Goal: Task Accomplishment & Management: Manage account settings

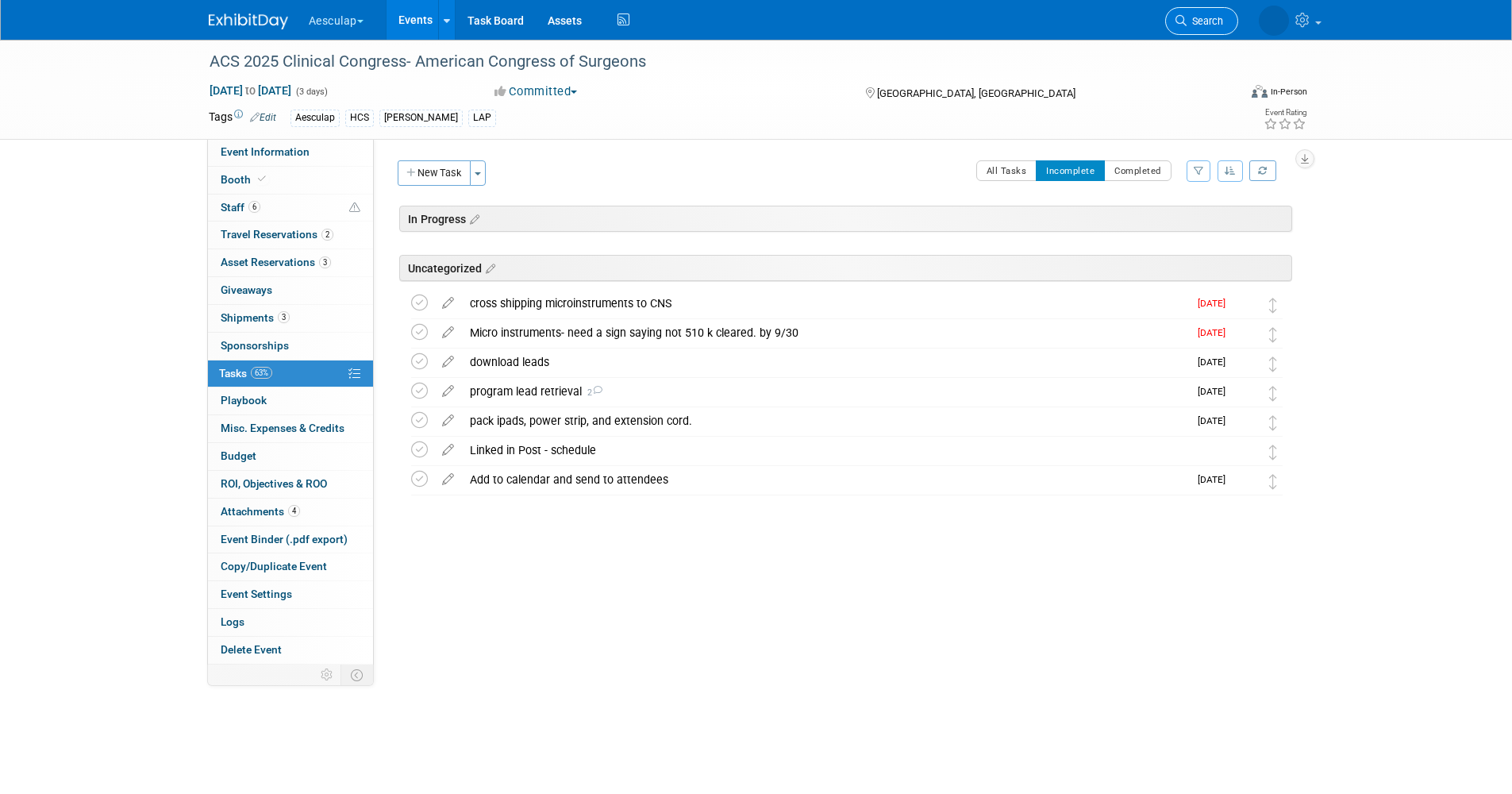
click at [1183, 19] on icon at bounding box center [1181, 20] width 11 height 11
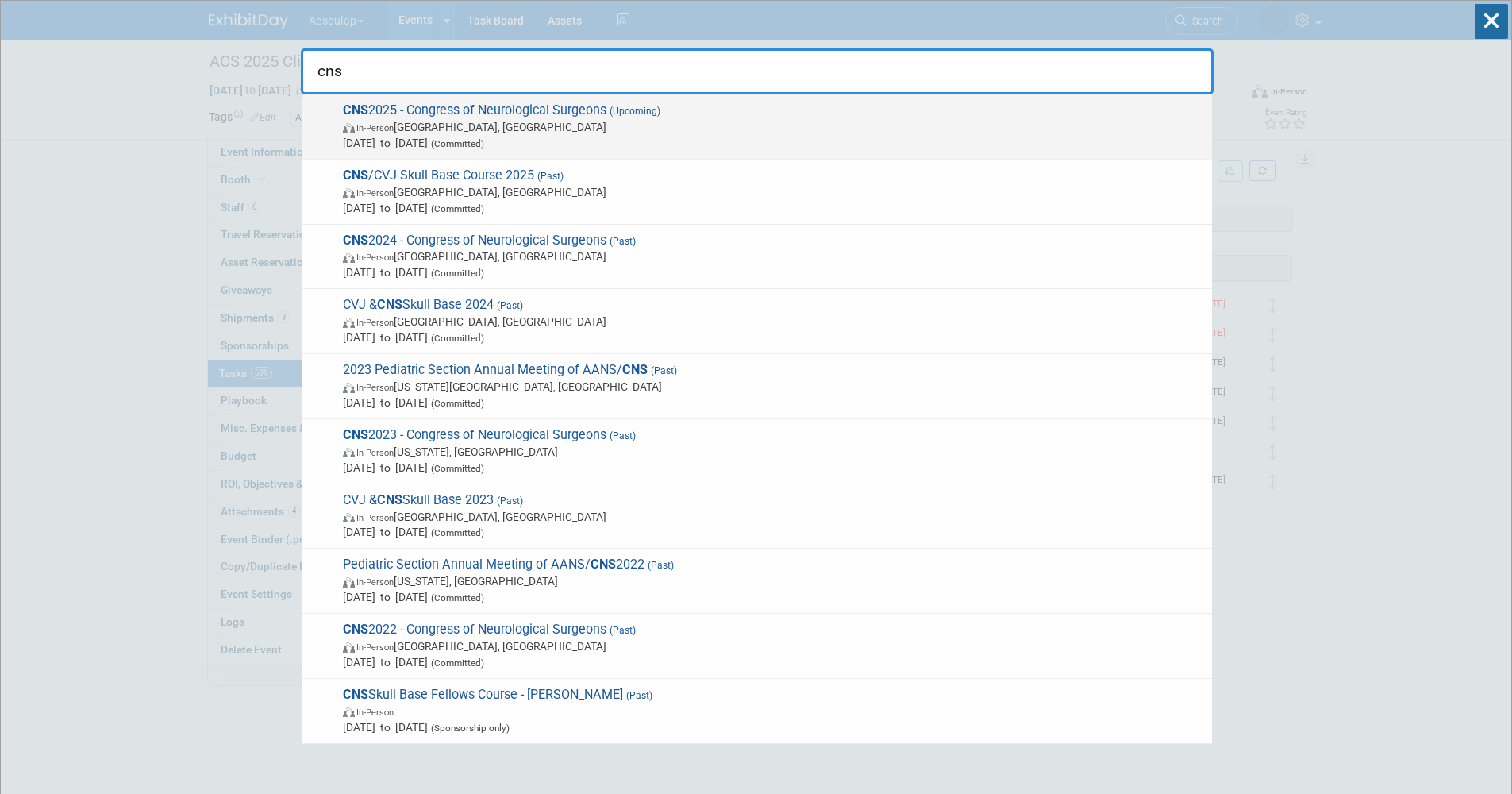
type input "cns"
click at [389, 120] on span "In-Person Los Angeles, CA" at bounding box center [774, 127] width 861 height 16
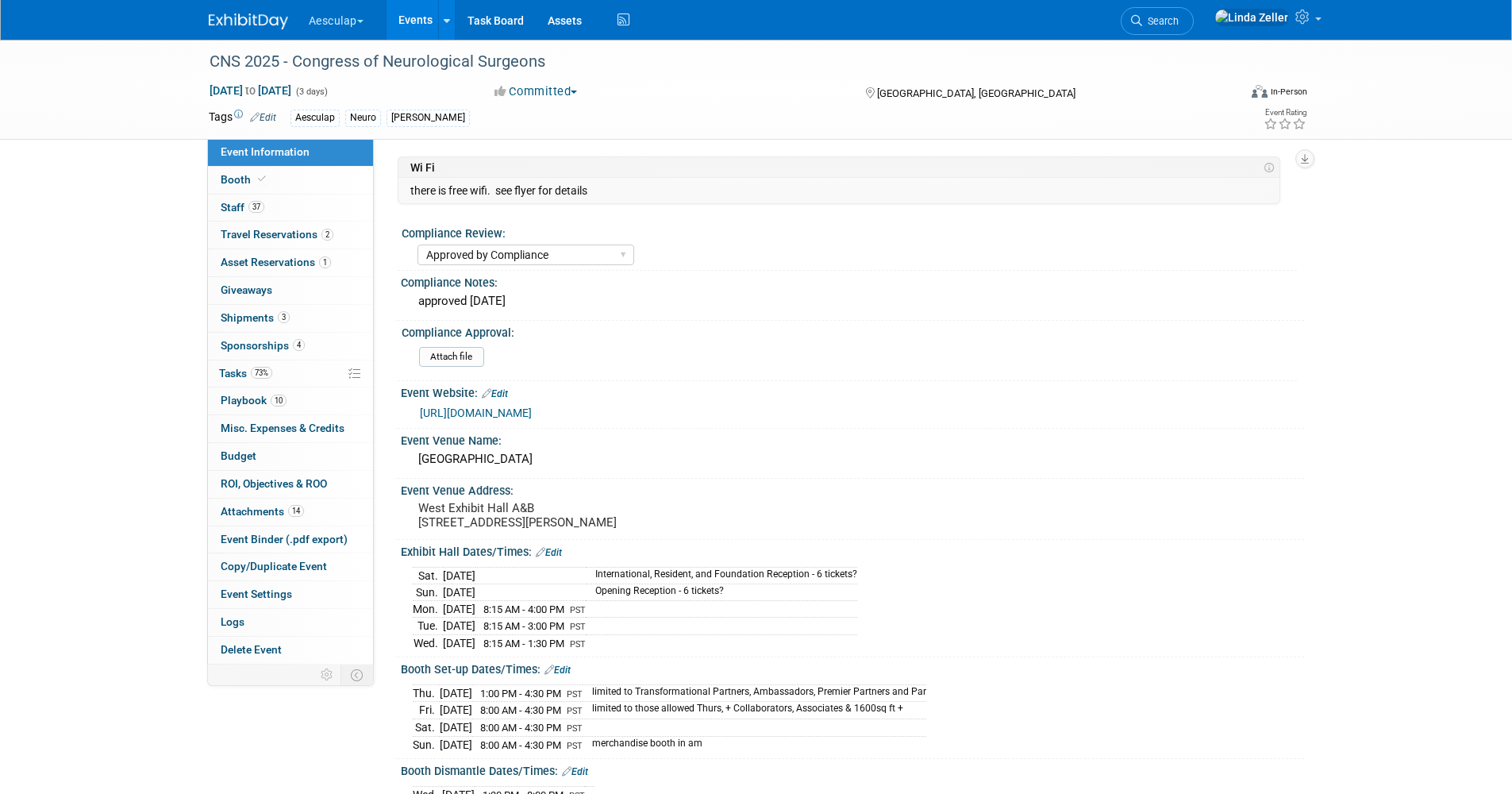
select select "Approved by Compliance"
select select "Neuro"
click at [235, 210] on span "Staff 37" at bounding box center [242, 207] width 44 height 13
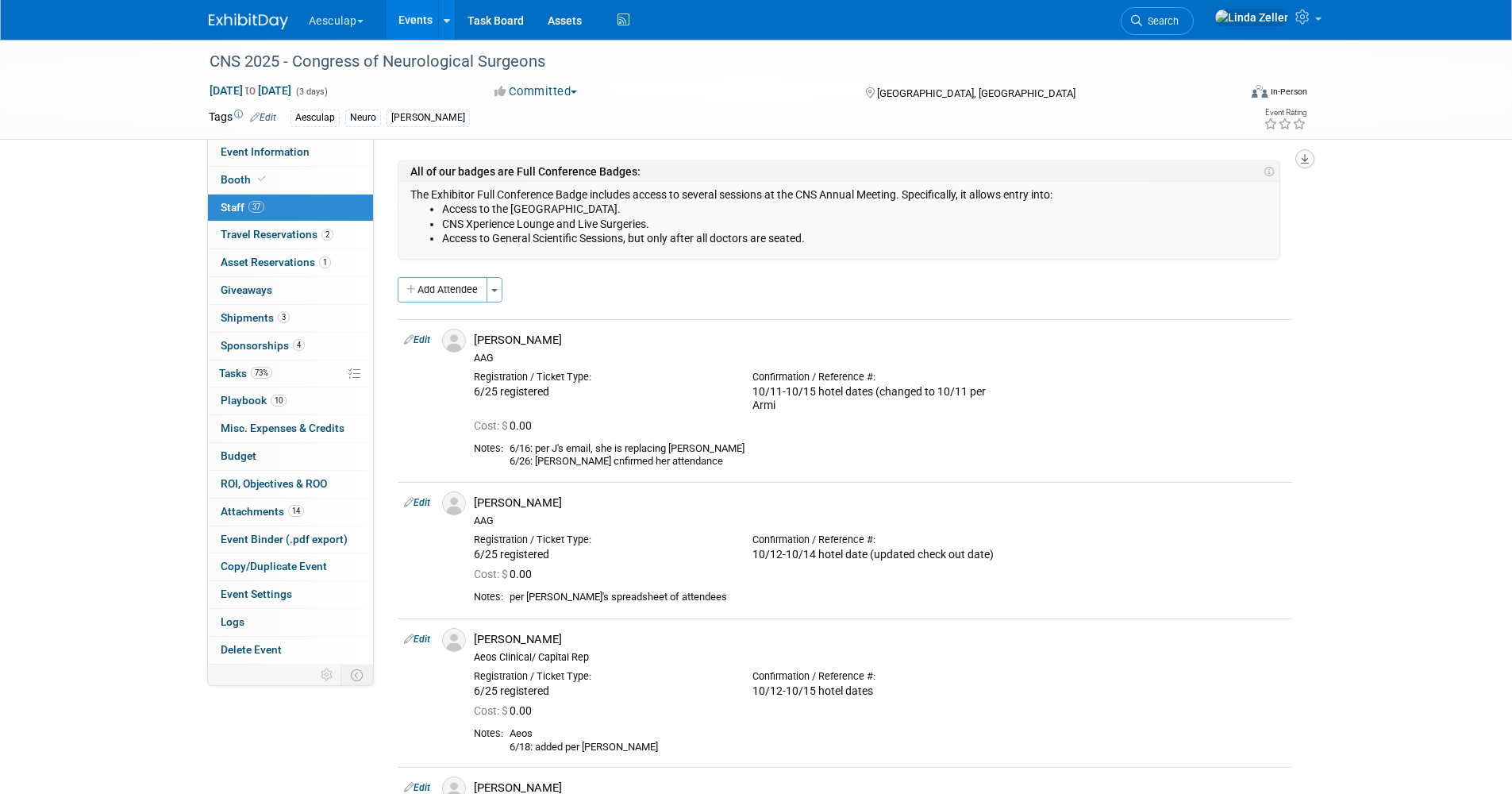
click at [1308, 162] on icon "button" at bounding box center [1304, 159] width 8 height 10
click at [1173, 230] on link "Export tab to Spreadsheet (.csv)" at bounding box center [1209, 230] width 185 height 22
click at [225, 179] on span "Booth" at bounding box center [245, 179] width 49 height 13
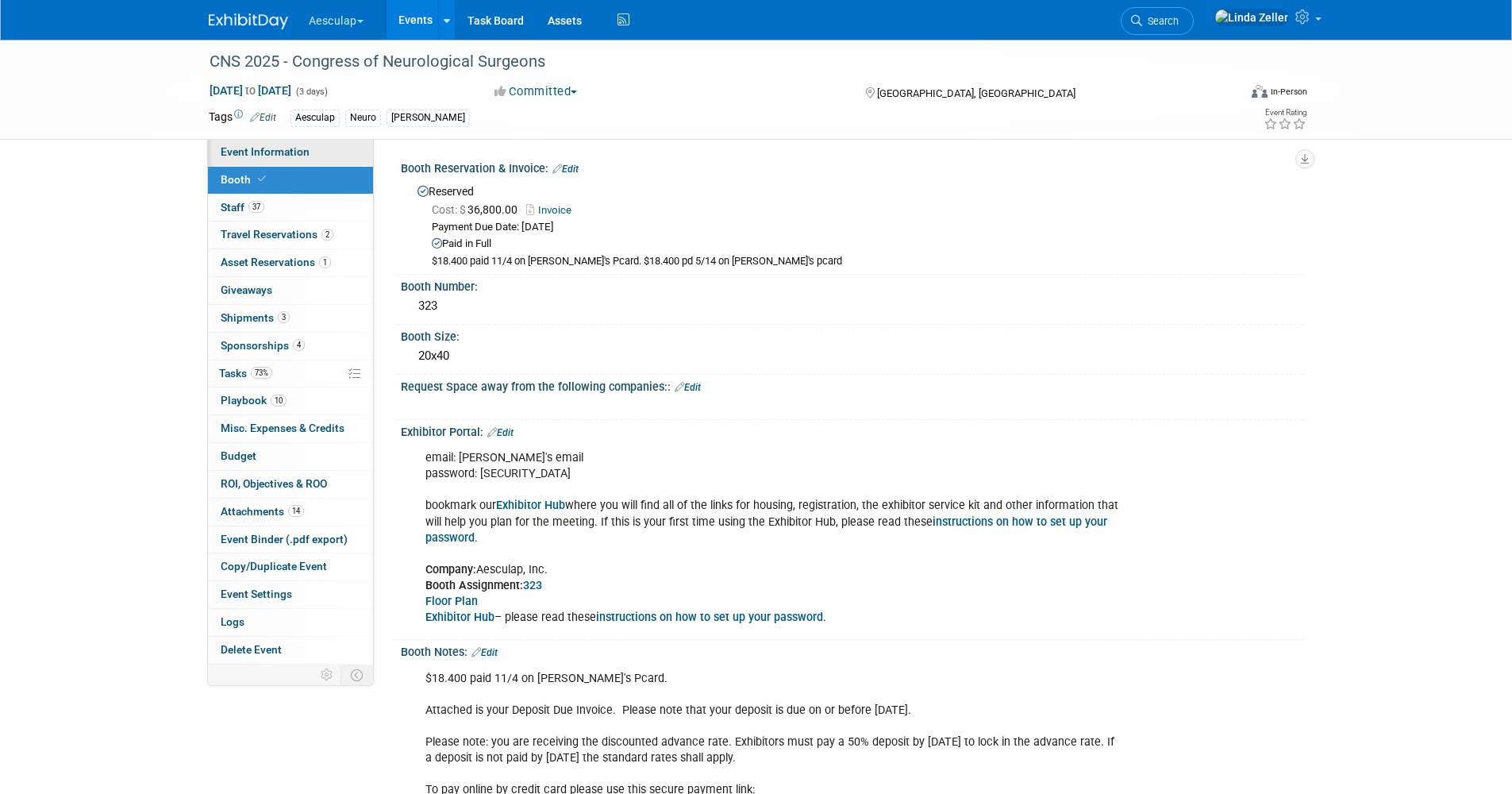
click at [250, 157] on span "Event Information" at bounding box center [265, 151] width 89 height 13
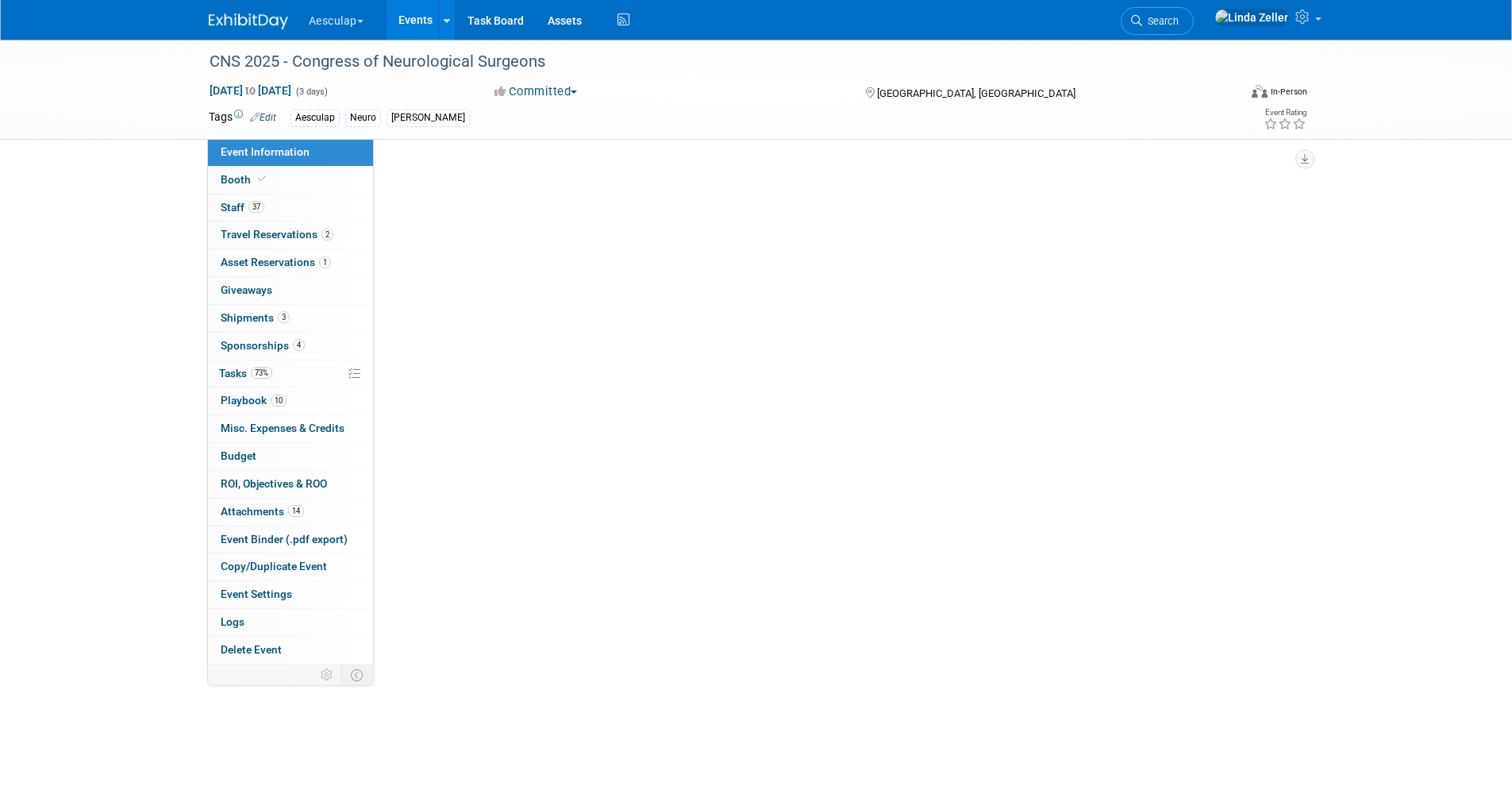
select select "Approved by Compliance"
select select "Neuro"
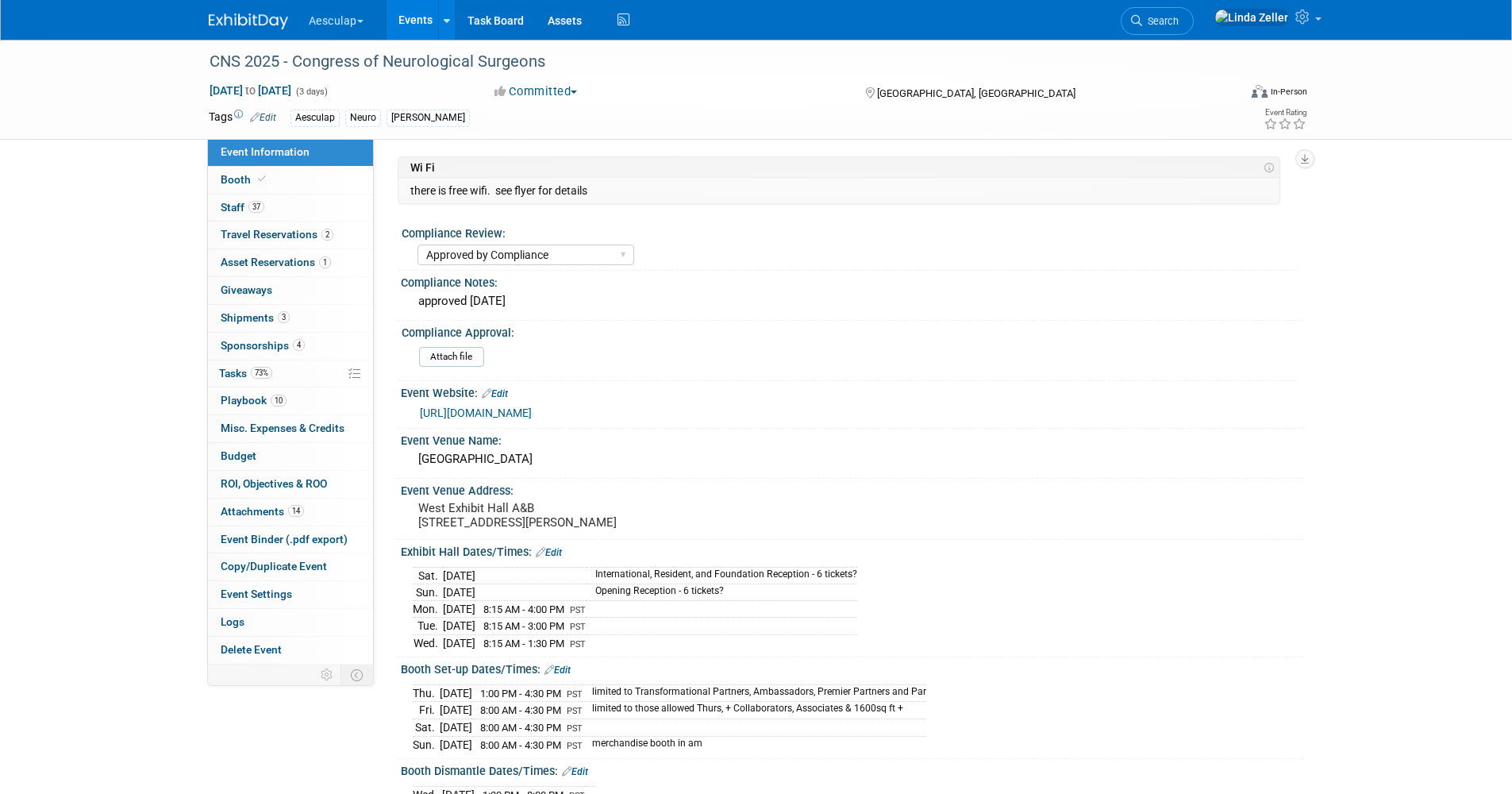
click at [248, 148] on span "Event Information" at bounding box center [265, 151] width 89 height 13
select select "Approved by Compliance"
select select "Neuro"
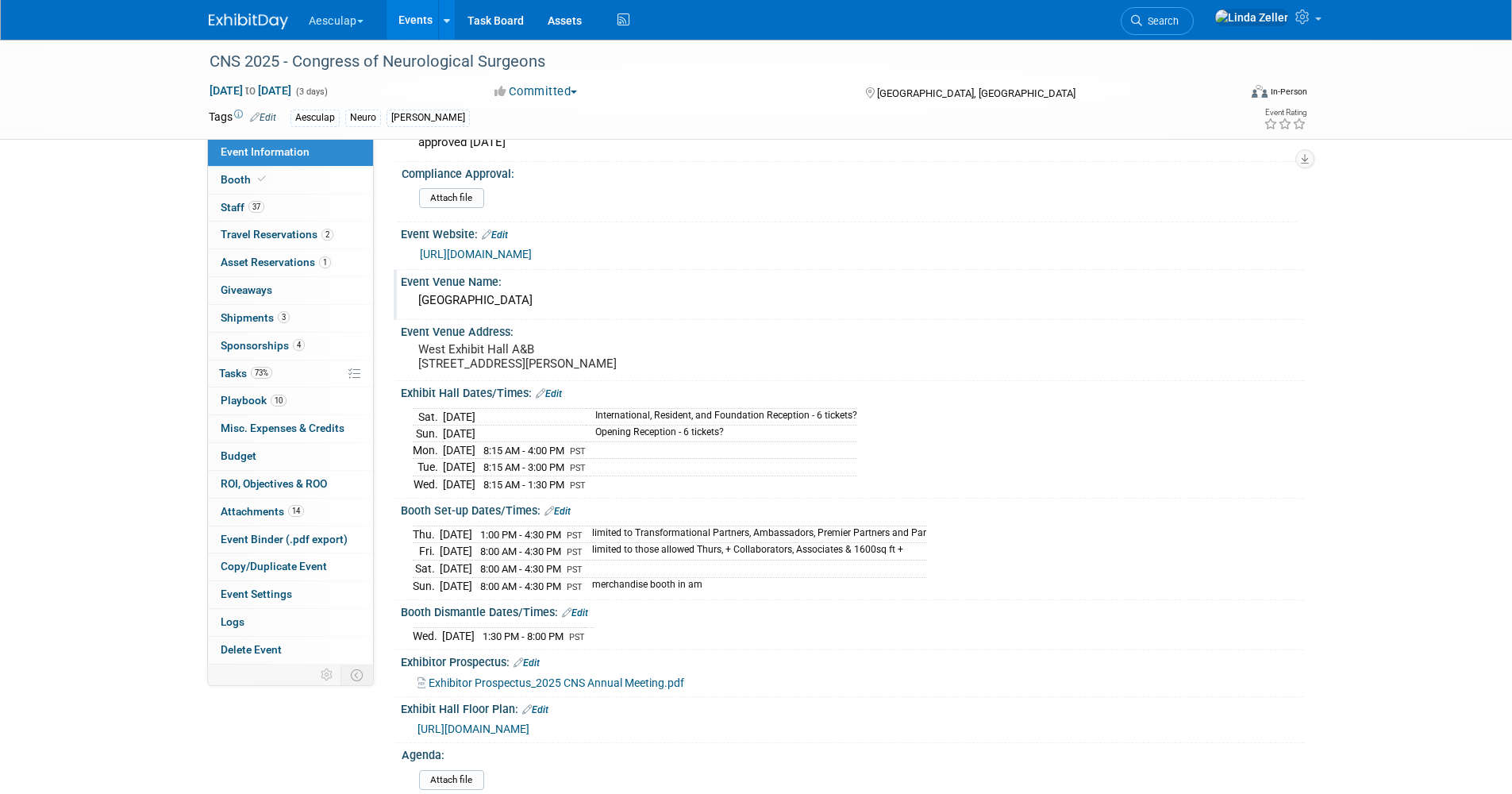
scroll to position [238, 0]
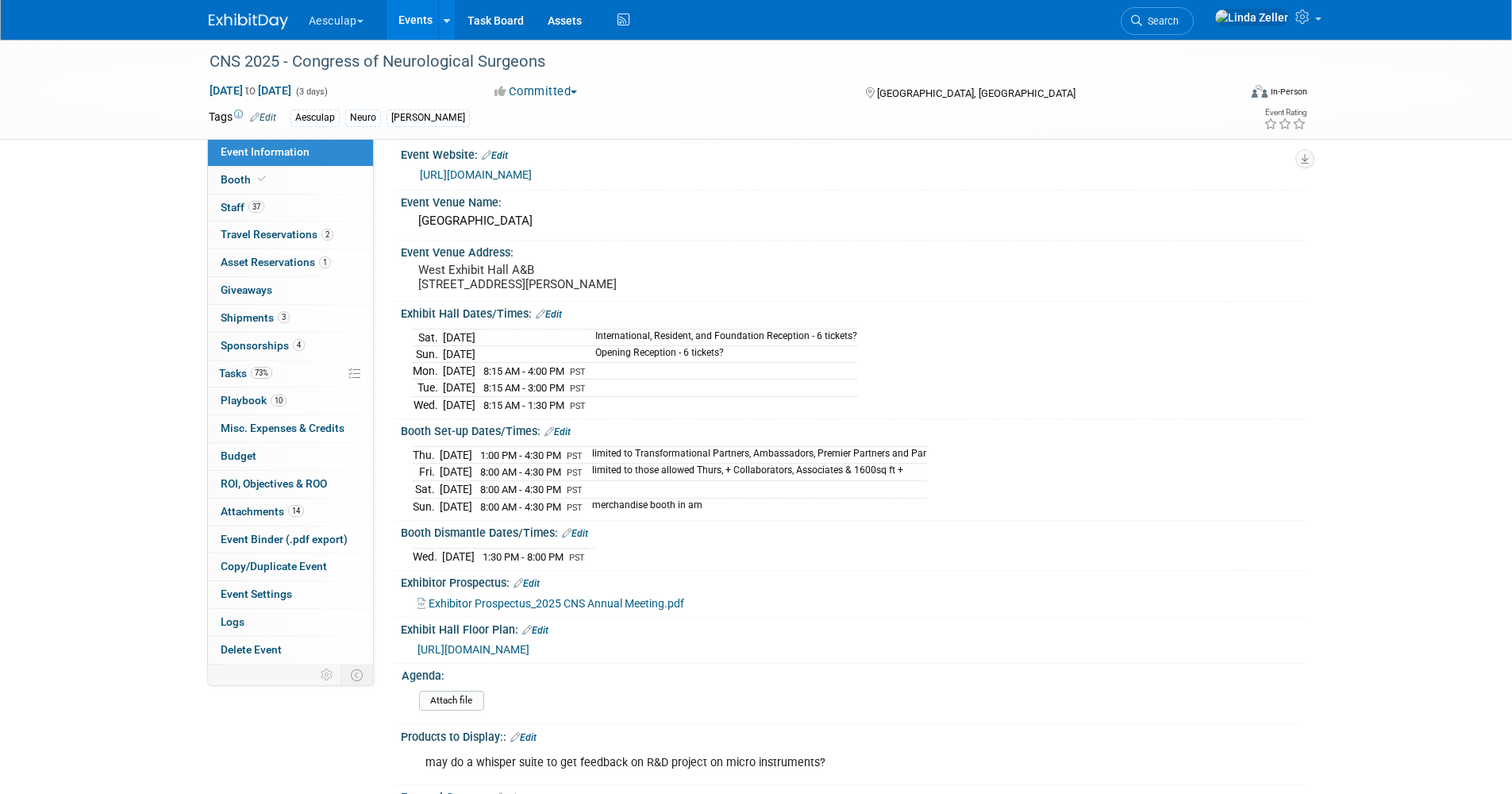
click at [569, 437] on link "Edit" at bounding box center [558, 431] width 26 height 11
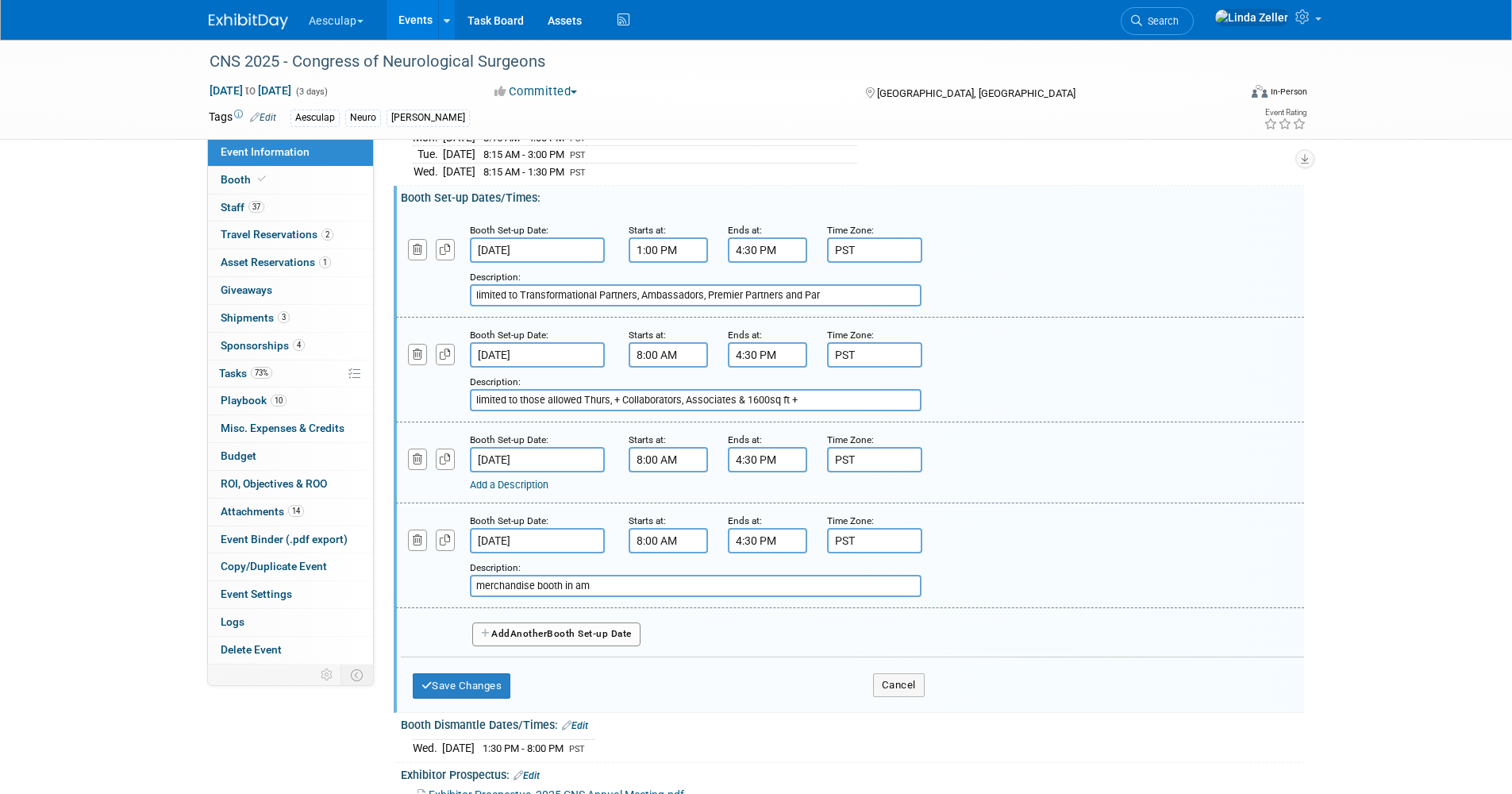
scroll to position [476, 0]
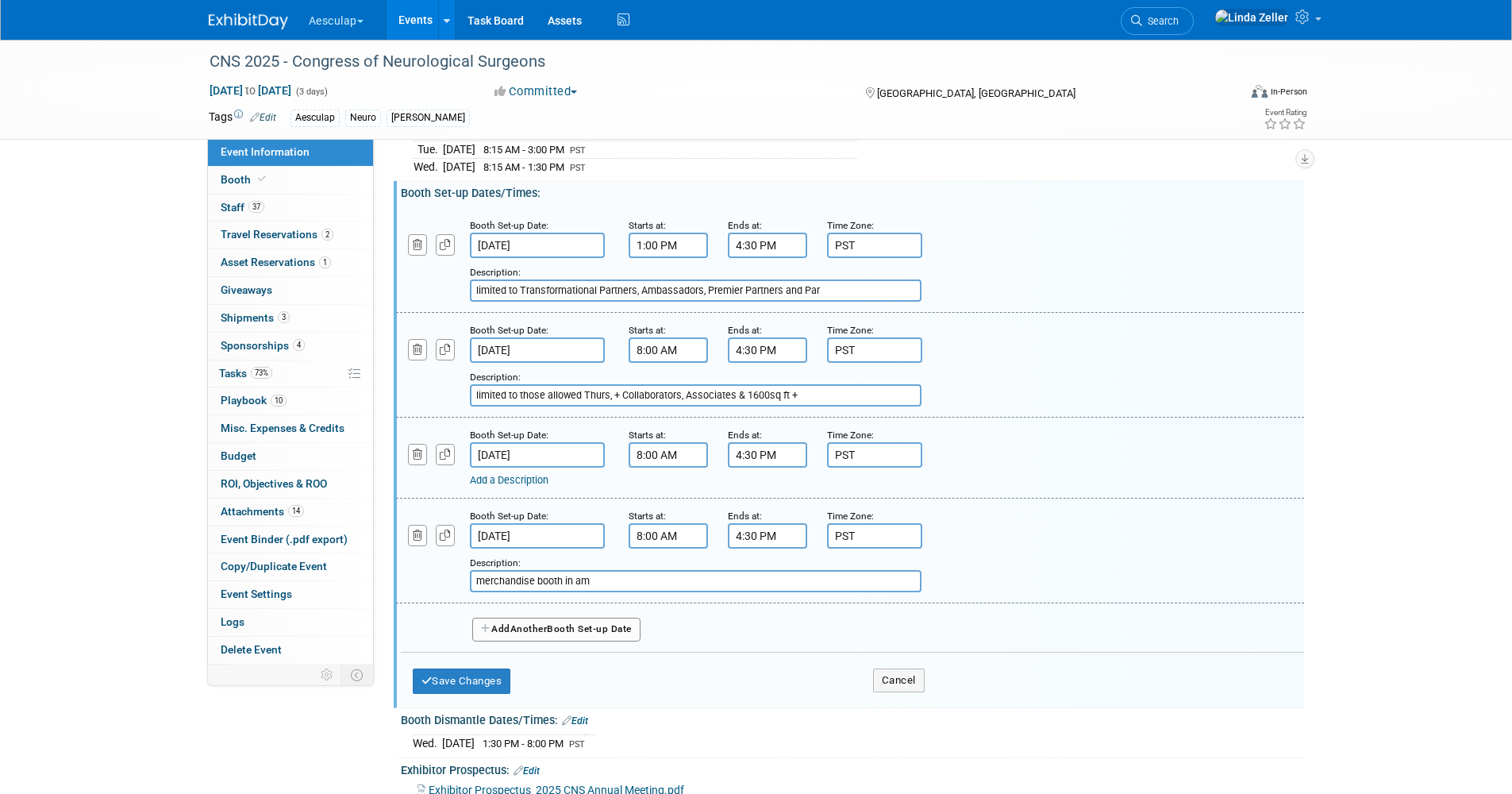
click at [572, 592] on input "merchandise booth in am" at bounding box center [695, 581] width 452 height 22
type input "merchandise booth at 9am"
click at [462, 687] on button "Save Changes" at bounding box center [462, 681] width 98 height 25
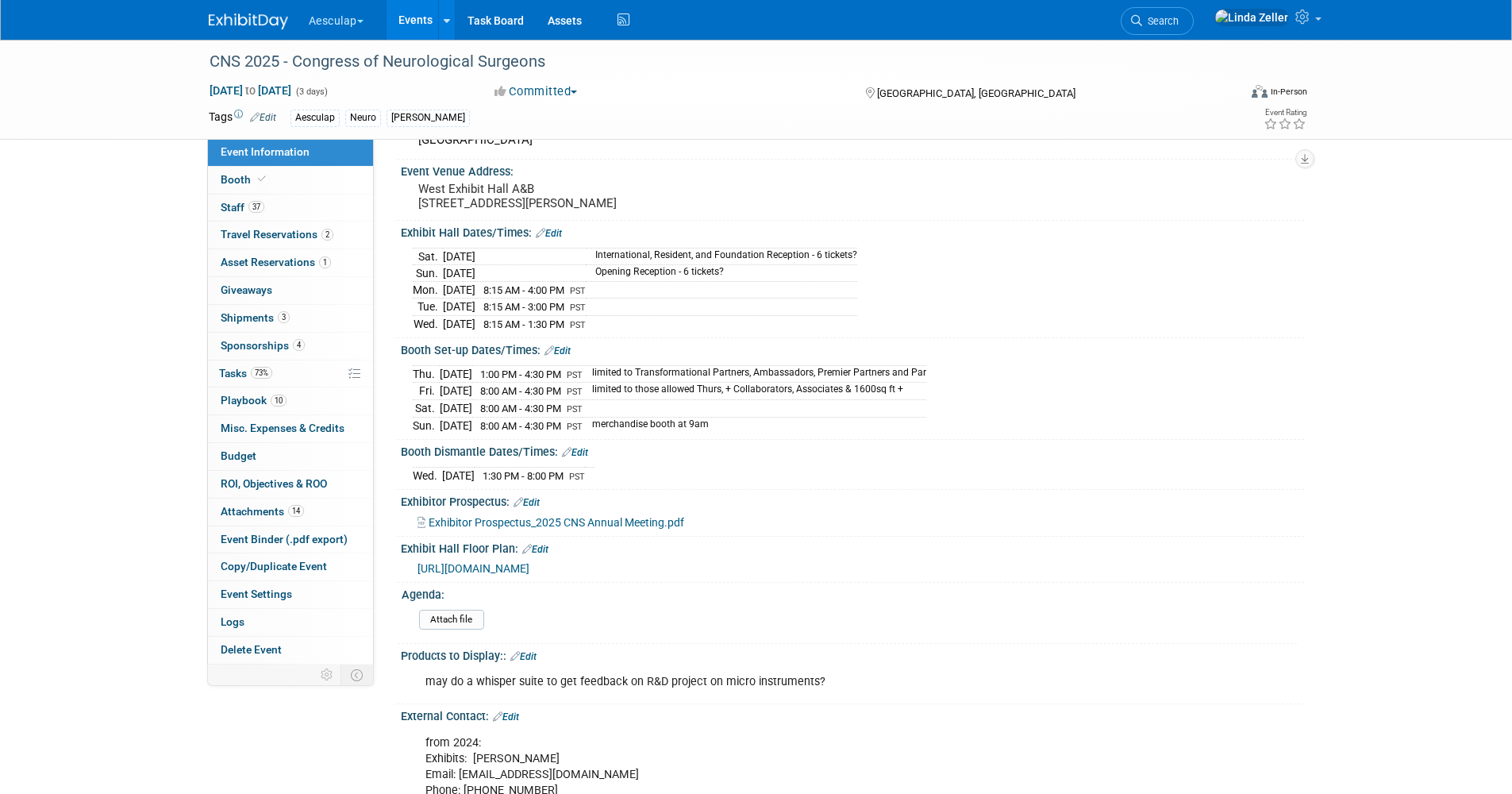
scroll to position [318, 0]
click at [255, 314] on span "Shipments 3" at bounding box center [255, 317] width 69 height 13
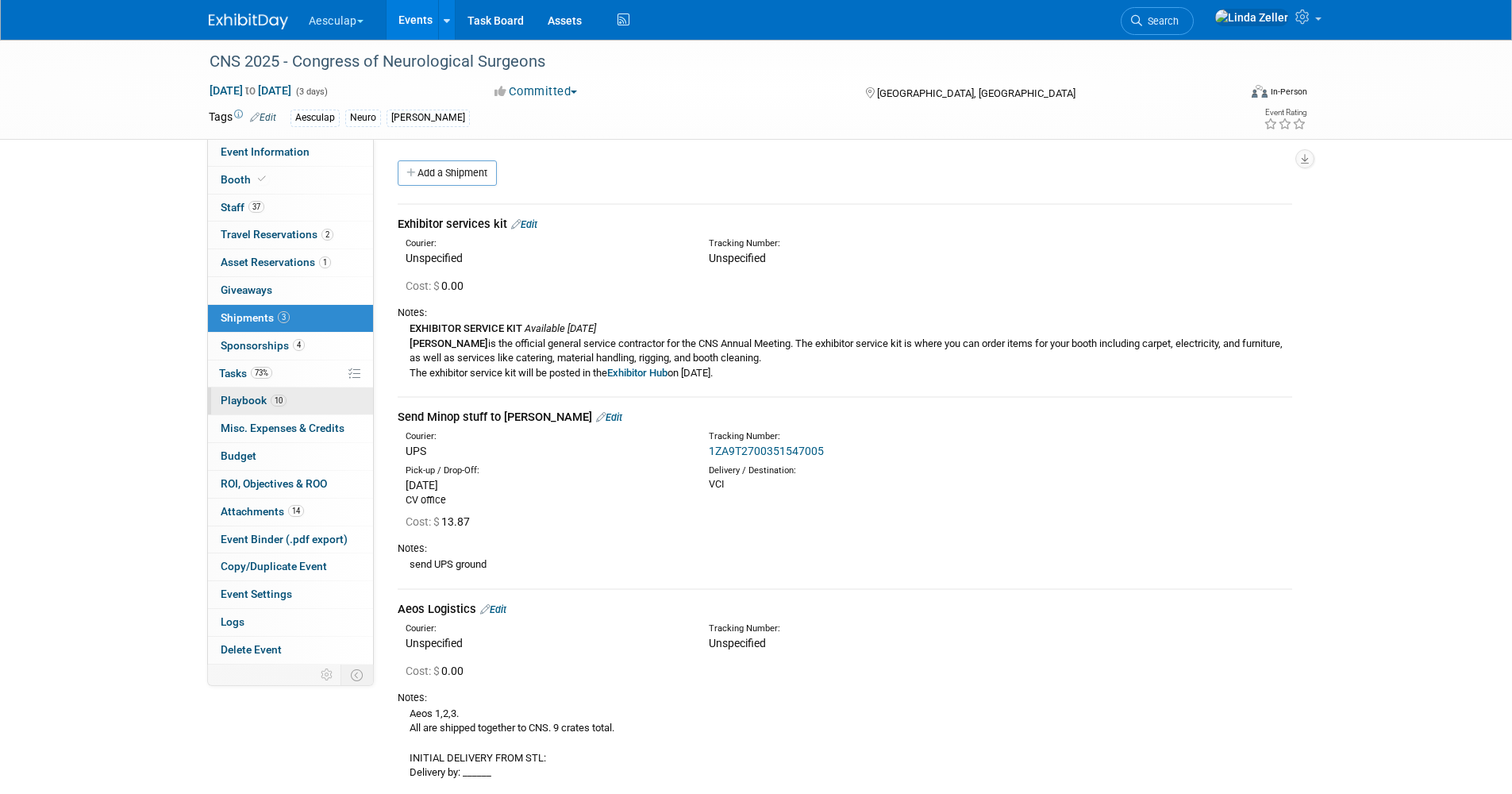
click at [237, 395] on span "Playbook 10" at bounding box center [253, 400] width 66 height 13
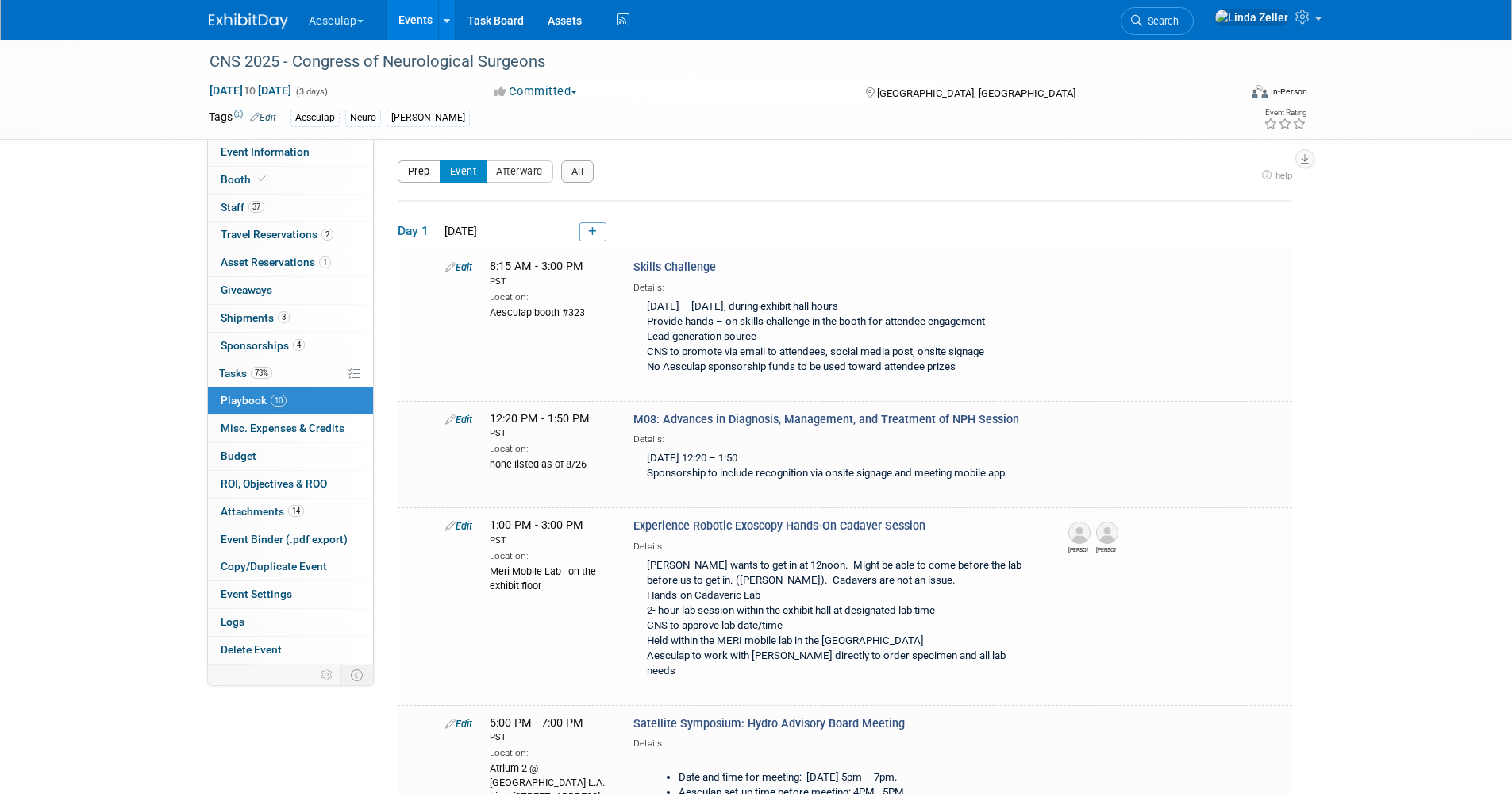
click at [427, 172] on button "Prep" at bounding box center [419, 172] width 43 height 22
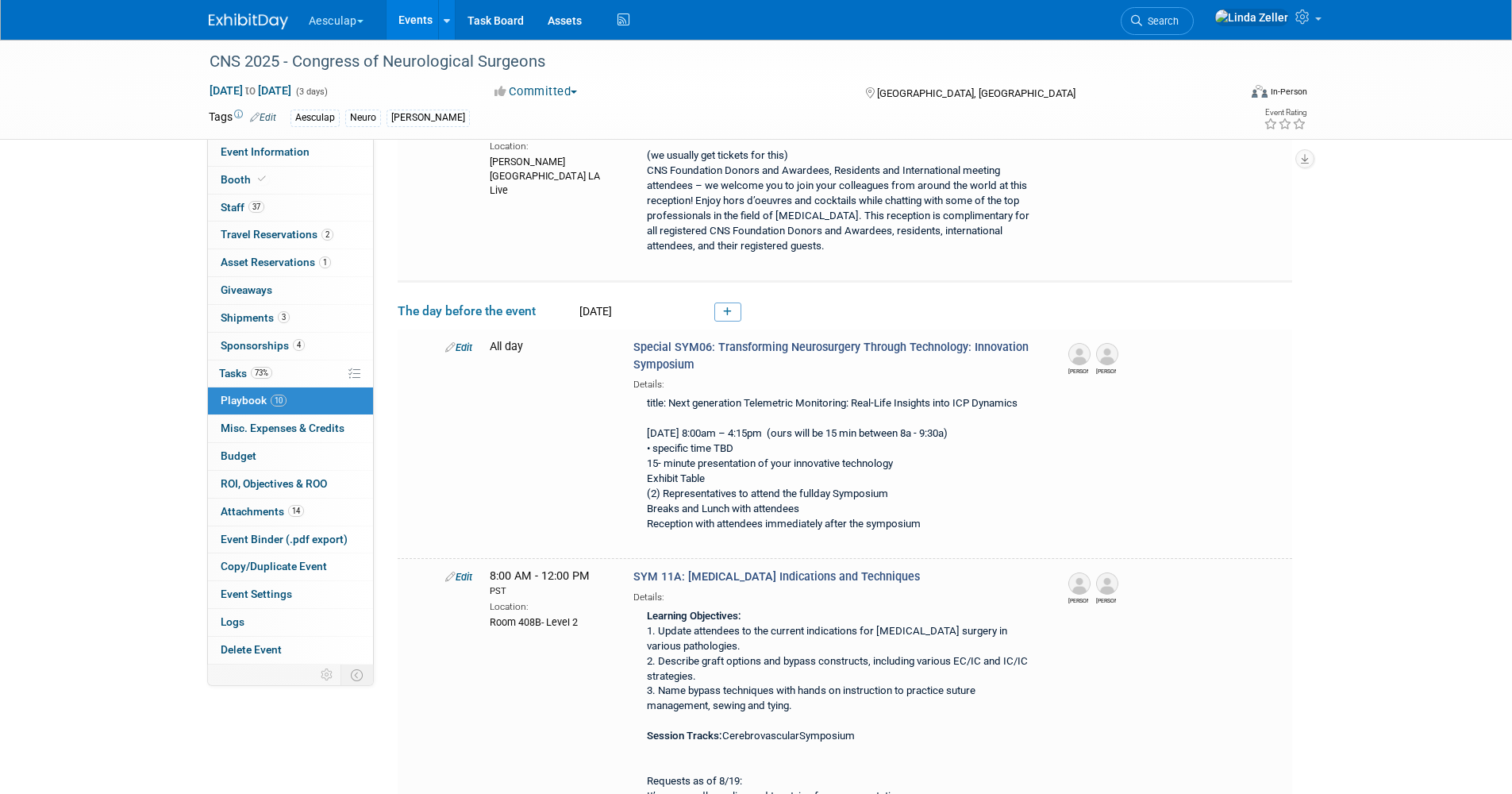
scroll to position [238, 0]
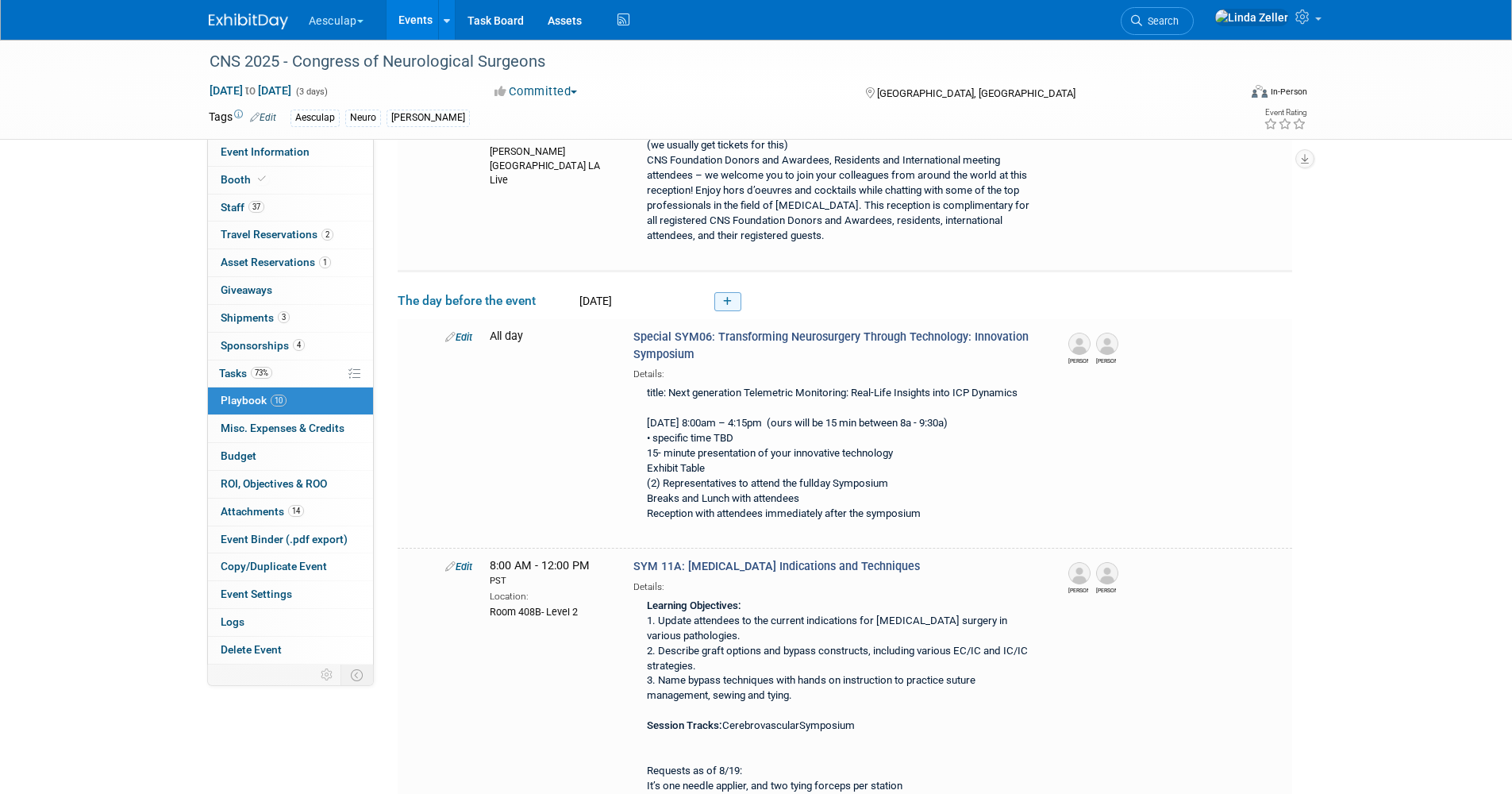
click at [719, 301] on link at bounding box center [728, 301] width 27 height 19
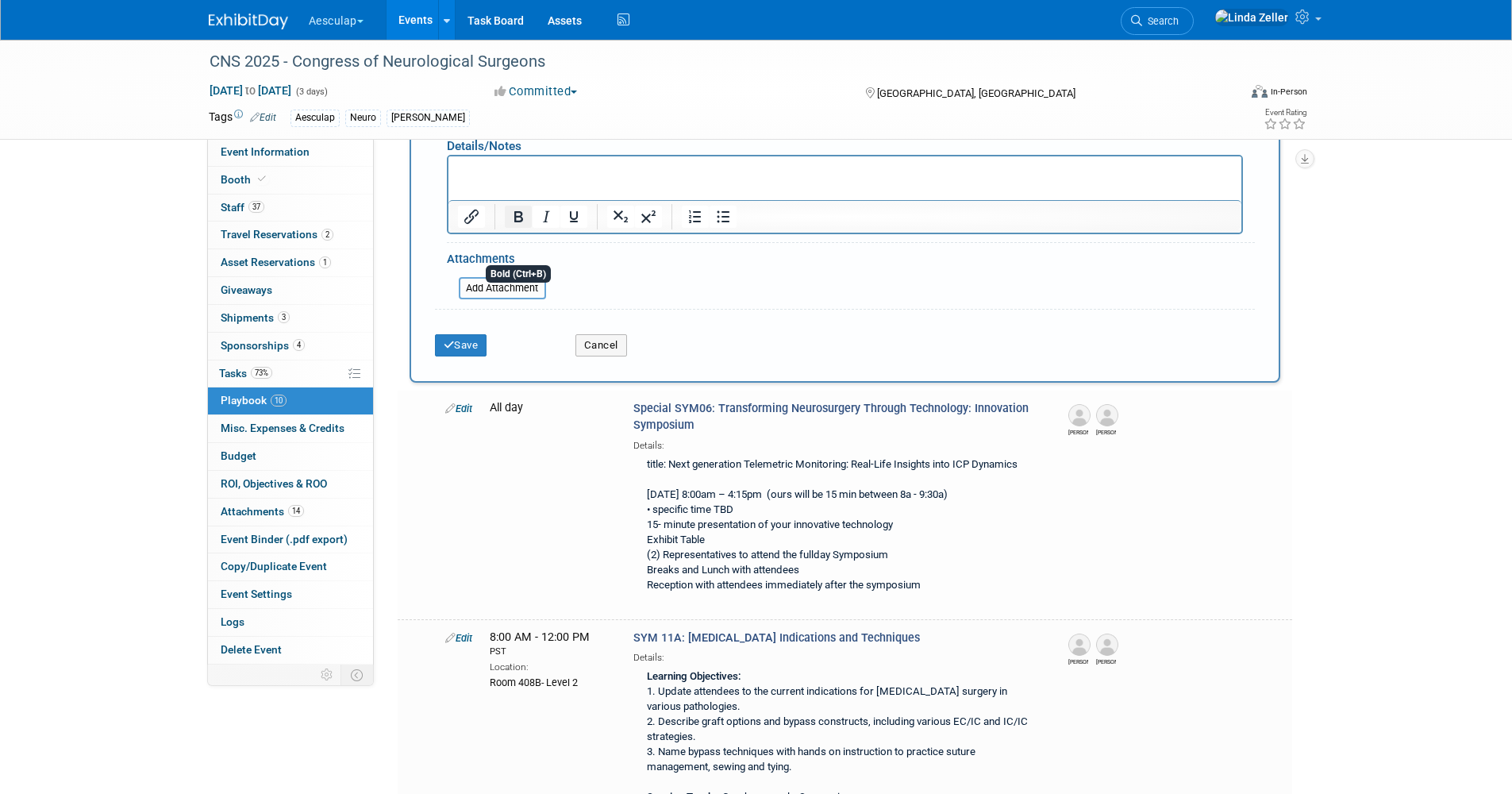
scroll to position [837, 0]
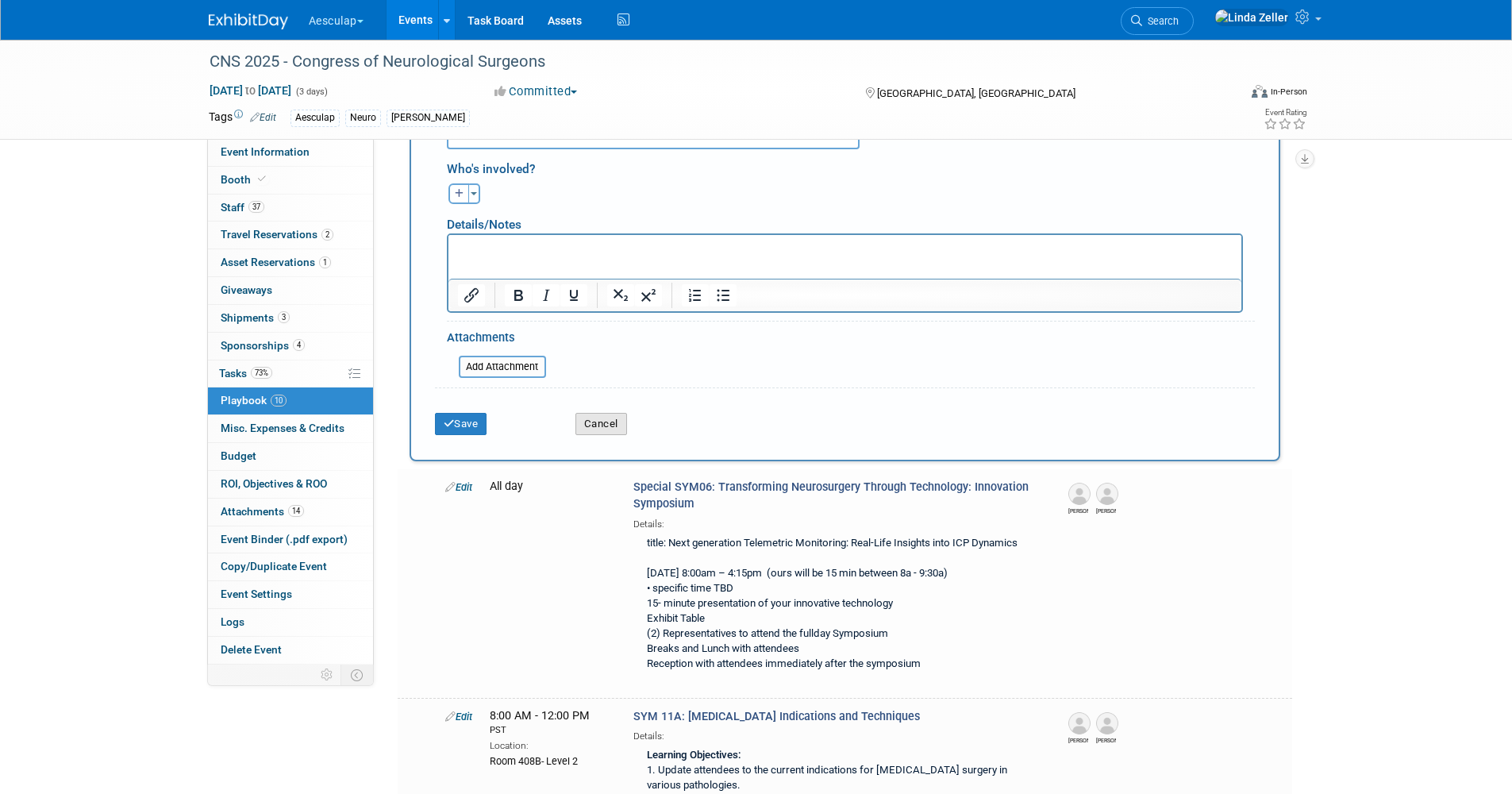
click at [601, 418] on button "Cancel" at bounding box center [600, 424] width 51 height 22
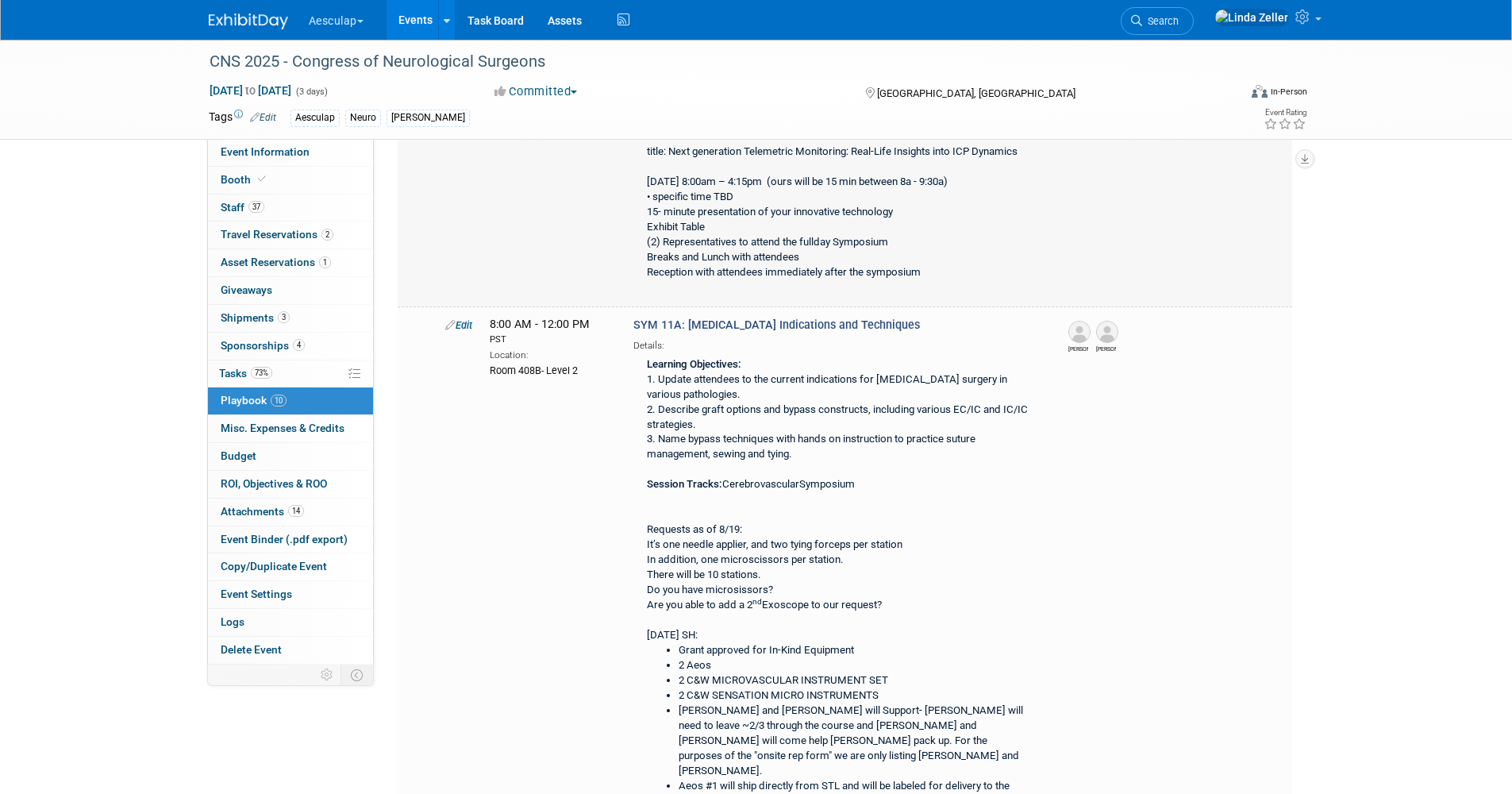
scroll to position [201, 0]
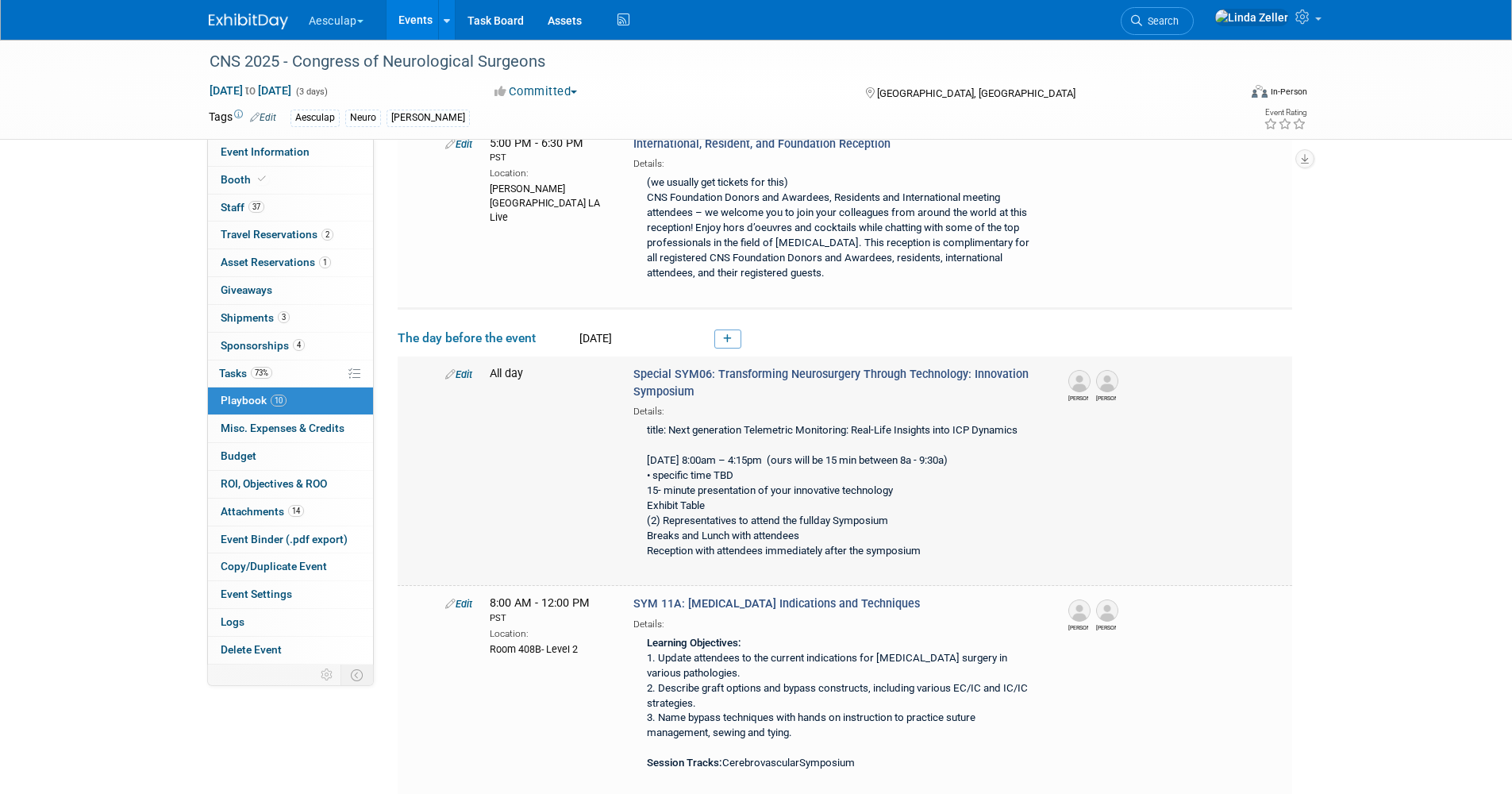
drag, startPoint x: 637, startPoint y: 373, endPoint x: 699, endPoint y: 389, distance: 64.0
click at [699, 389] on div "Special SYM06: Transforming Neurosurgery Through Technology: Innovation Symposi…" at bounding box center [838, 465] width 432 height 199
drag, startPoint x: 699, startPoint y: 389, endPoint x: 664, endPoint y: 375, distance: 37.7
copy span "Special SYM06: Transforming Neurosurgery Through Technology: Innovation Symposi…"
click at [658, 429] on div "title: Next generation Telemetric Monitoring: Real-Life Insights into ICP Dynam…" at bounding box center [837, 491] width 408 height 147
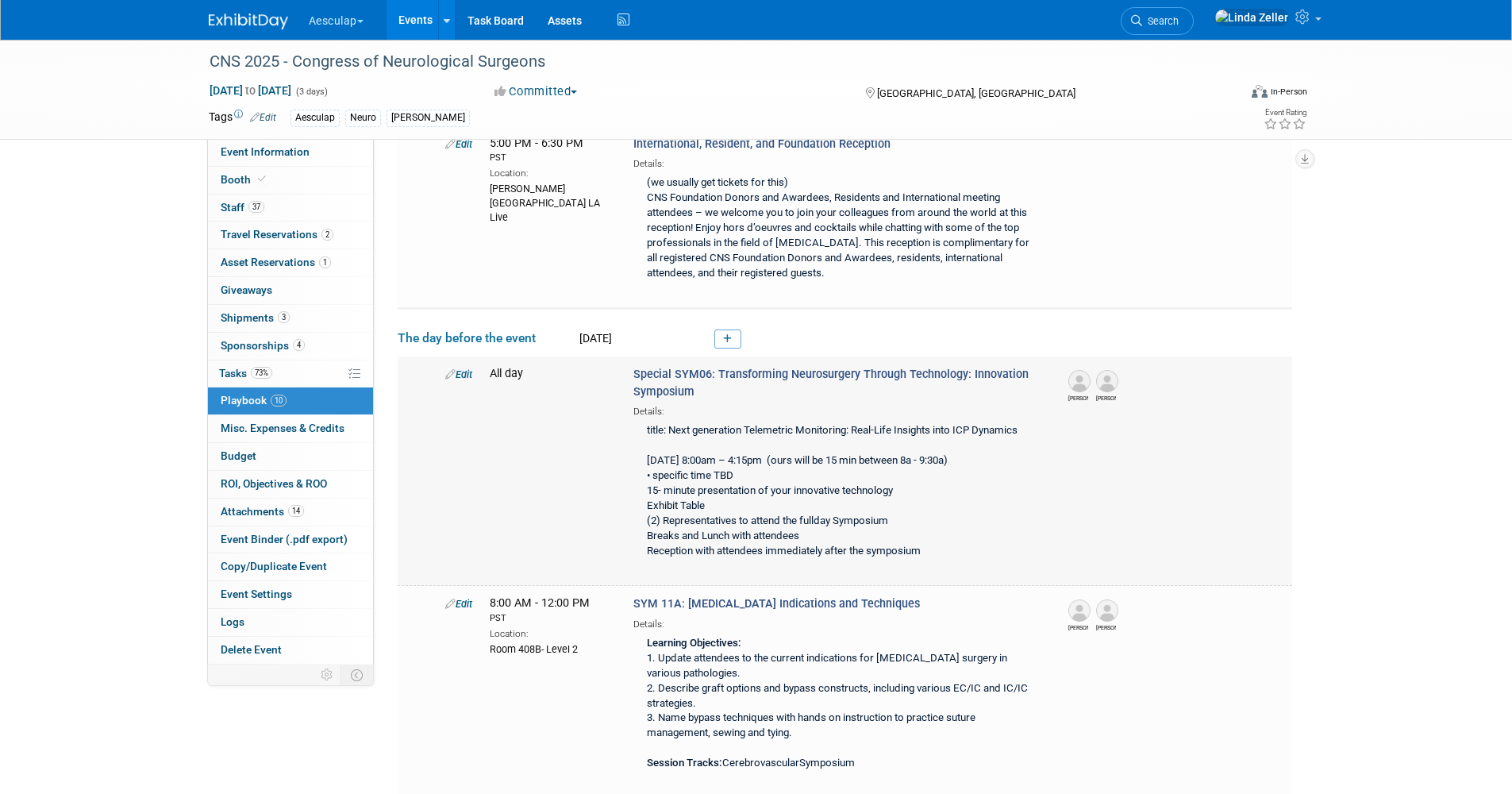
drag, startPoint x: 645, startPoint y: 428, endPoint x: 1021, endPoint y: 432, distance: 376.0
click at [1021, 432] on div "title: Next generation Telemetric Monitoring: Real-Life Insights into ICP Dynam…" at bounding box center [837, 491] width 408 height 147
copy div "title: Next generation Telemetric Monitoring: Real-Life Insights into ICP Dynam…"
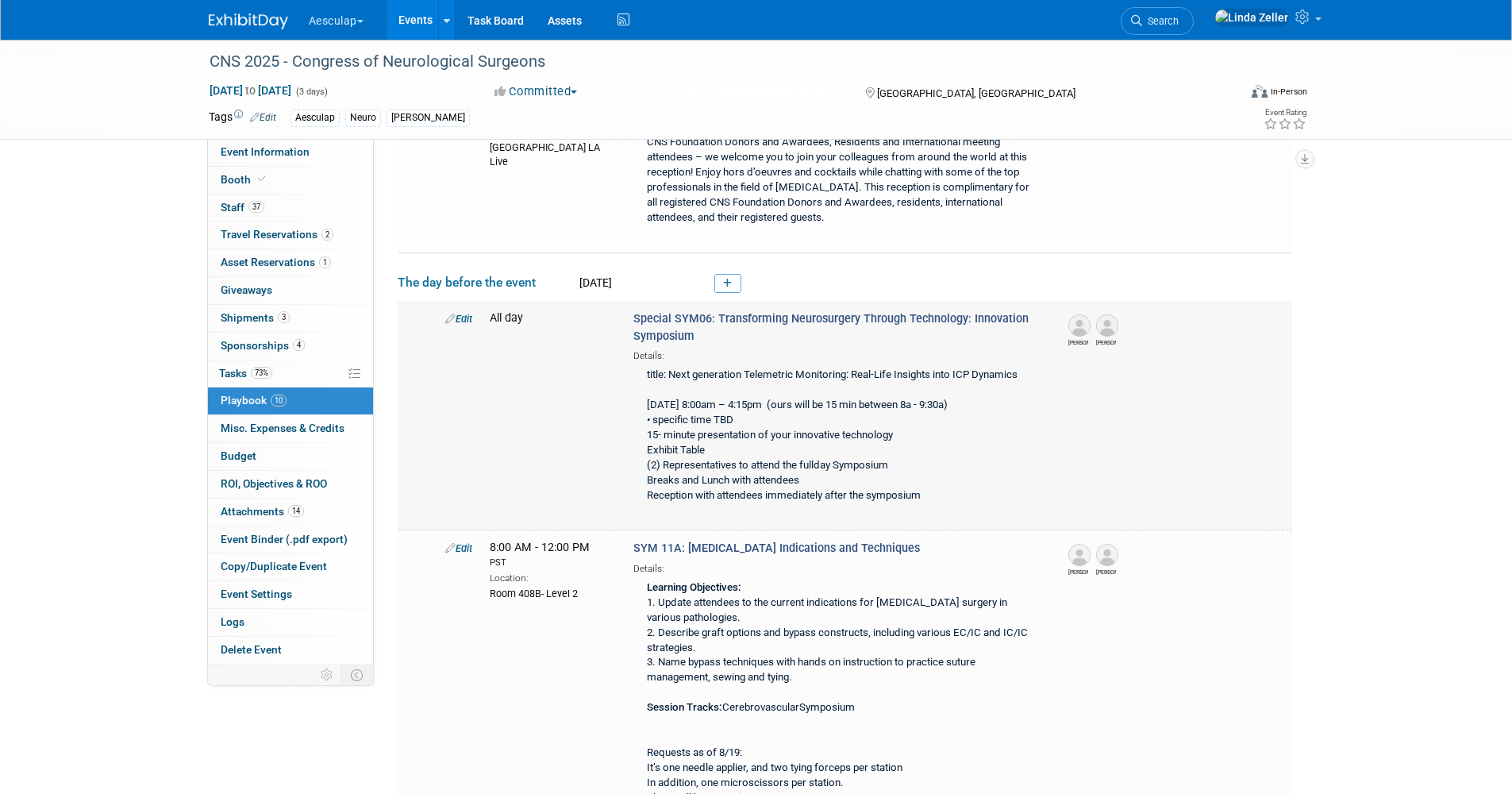
scroll to position [280, 0]
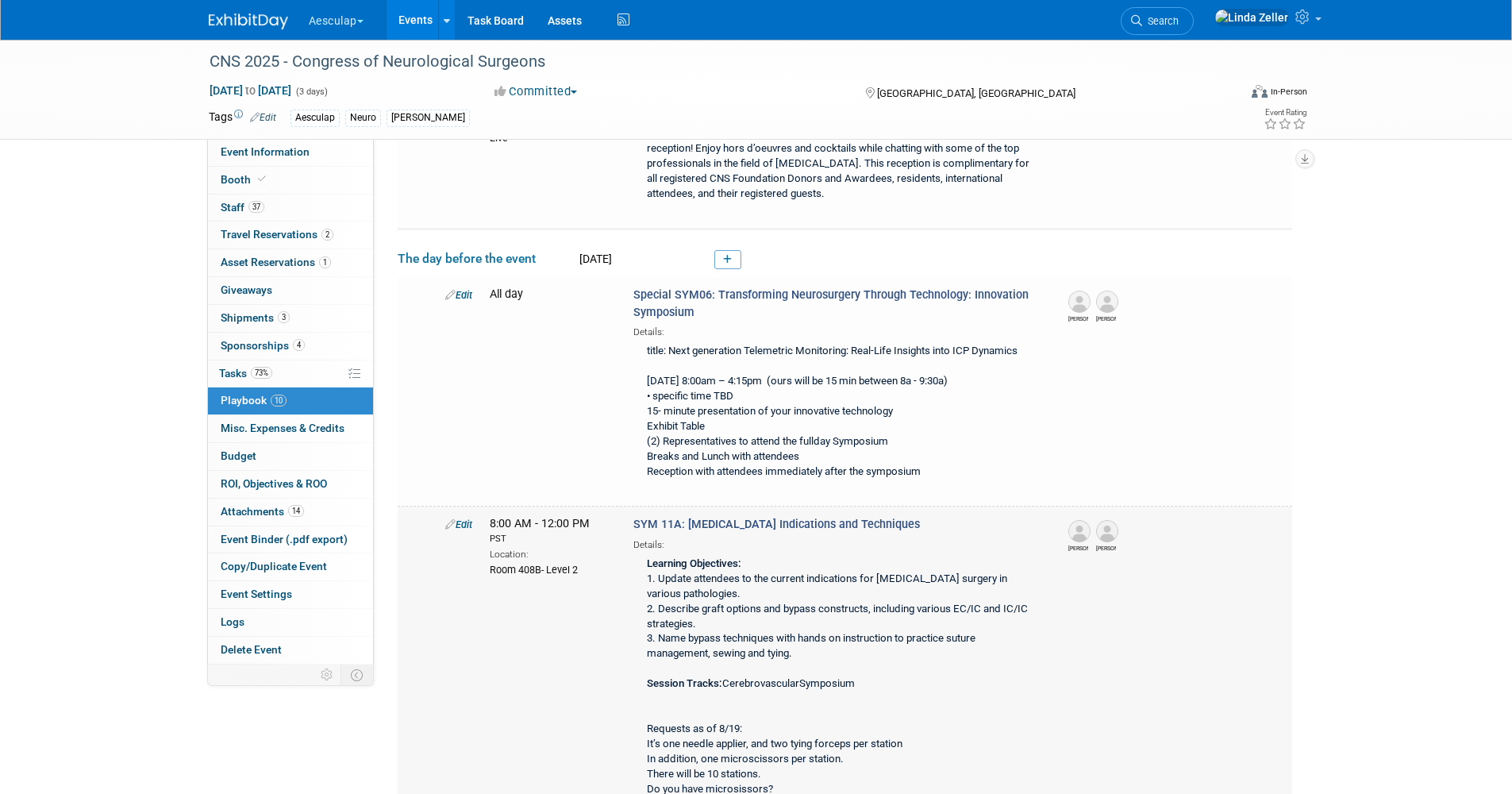
drag, startPoint x: 689, startPoint y: 525, endPoint x: 916, endPoint y: 532, distance: 227.1
copy span "Revascularization Indications and Techniques"
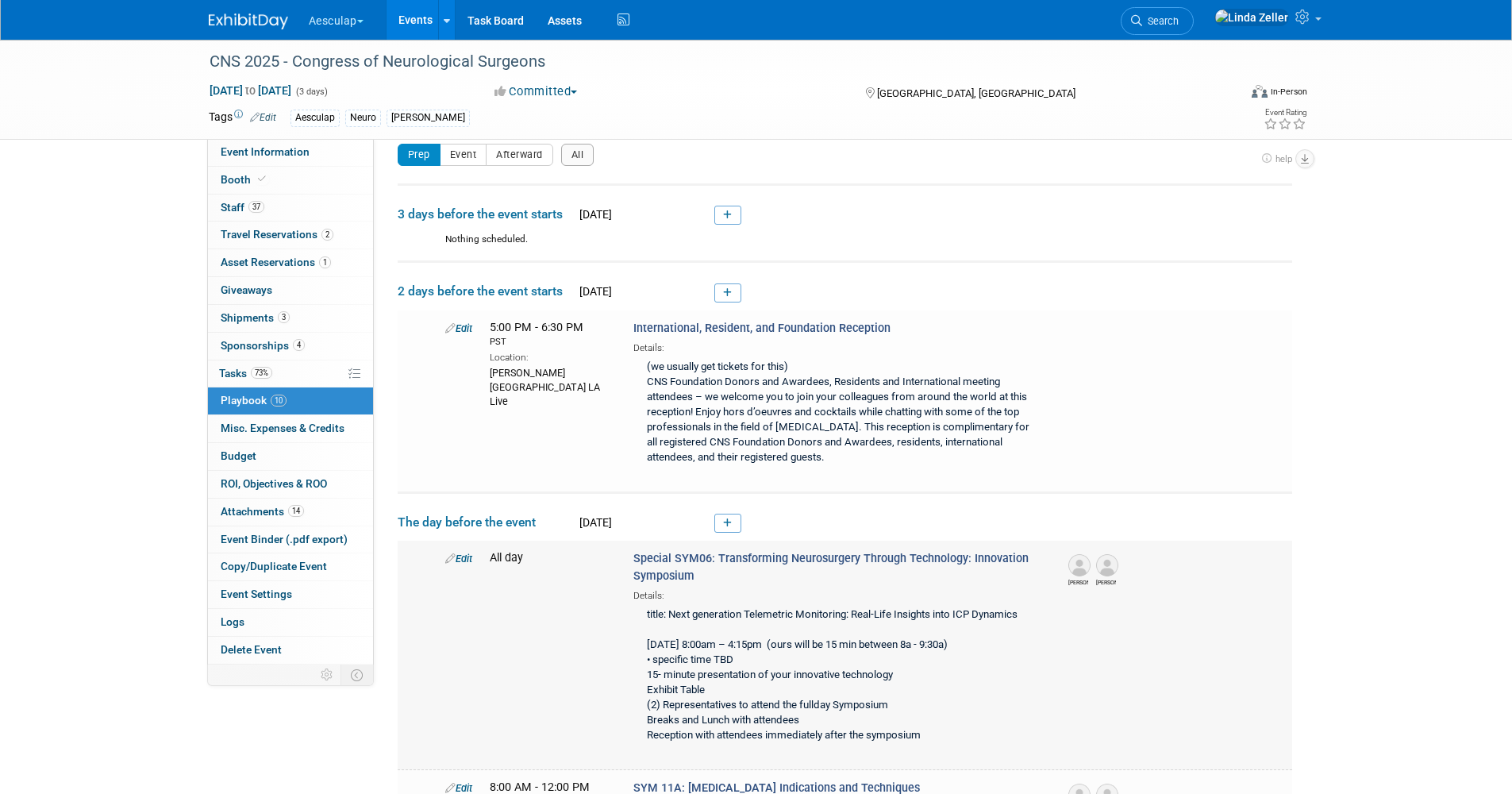
scroll to position [0, 0]
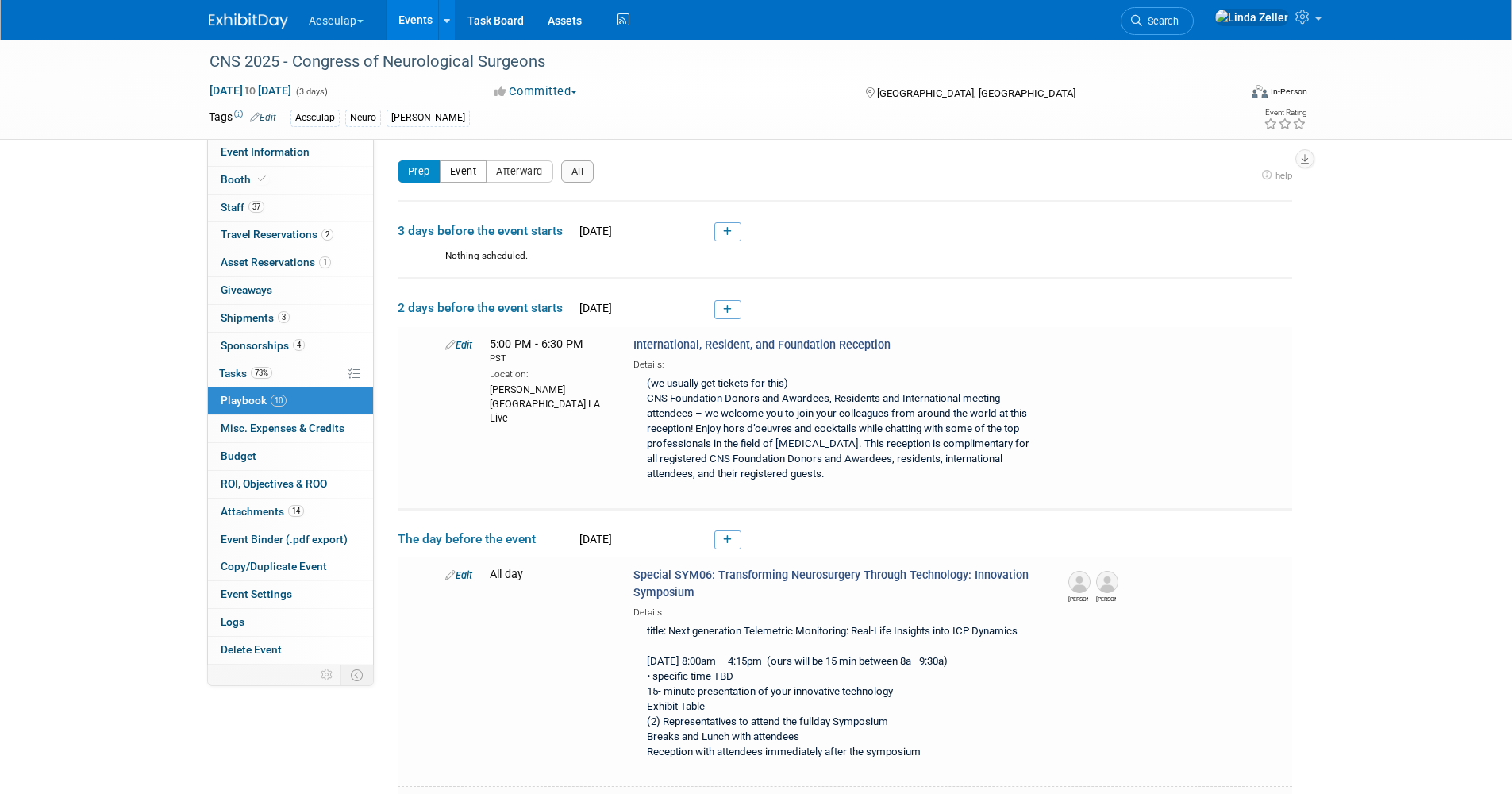
click at [473, 167] on button "Event" at bounding box center [463, 172] width 48 height 22
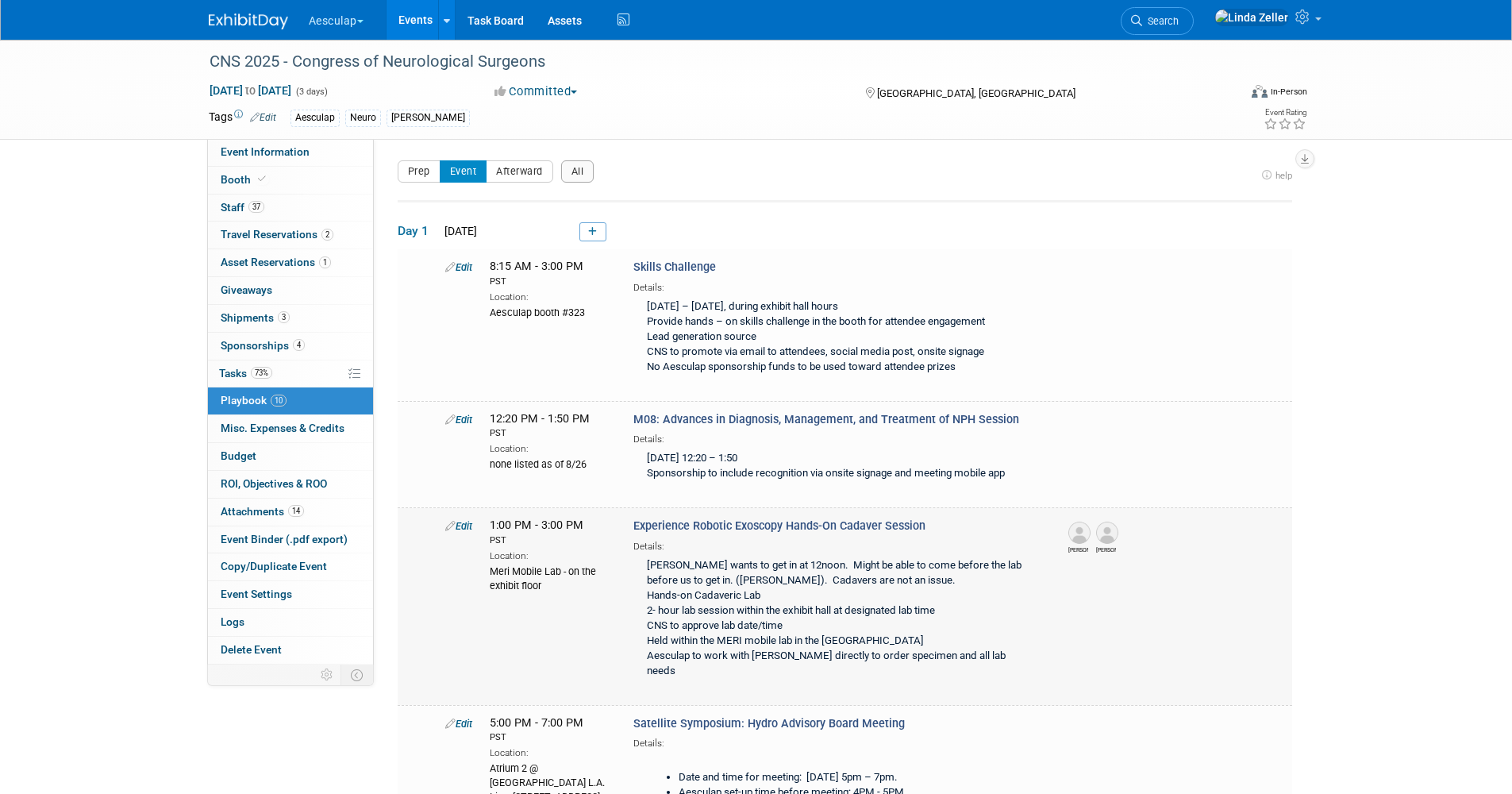
drag, startPoint x: 634, startPoint y: 518, endPoint x: 928, endPoint y: 520, distance: 294.0
click at [928, 520] on div "Experience Robotic Exoscopy Hands-On Cadaver Session Details: Beecher wants to …" at bounding box center [838, 601] width 432 height 167
copy span "Experience Robotic Exoscopy Hands-On Cadaver Session"
click at [1179, 16] on span "Search" at bounding box center [1160, 21] width 36 height 12
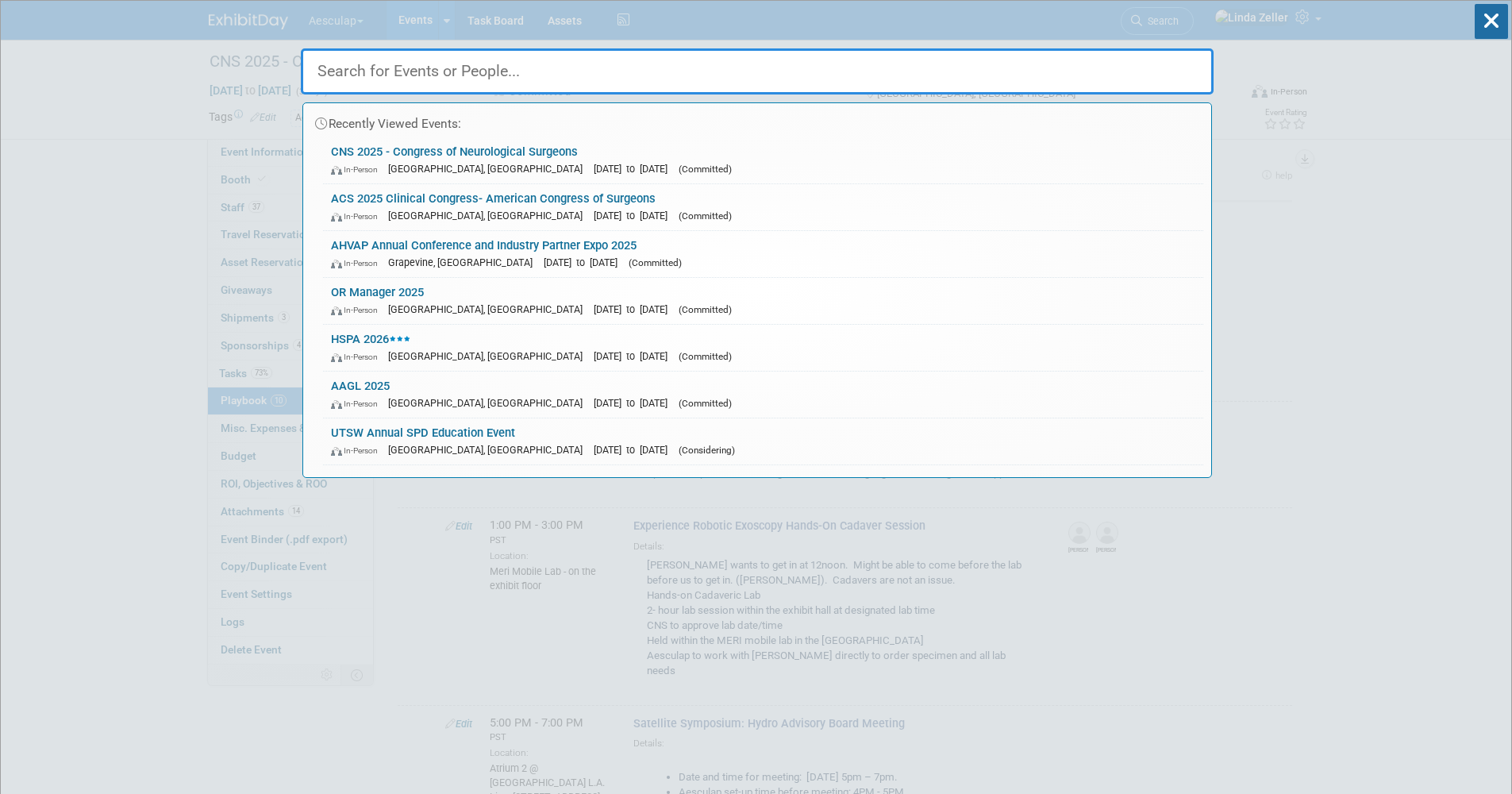
click at [988, 73] on input "text" at bounding box center [758, 71] width 913 height 46
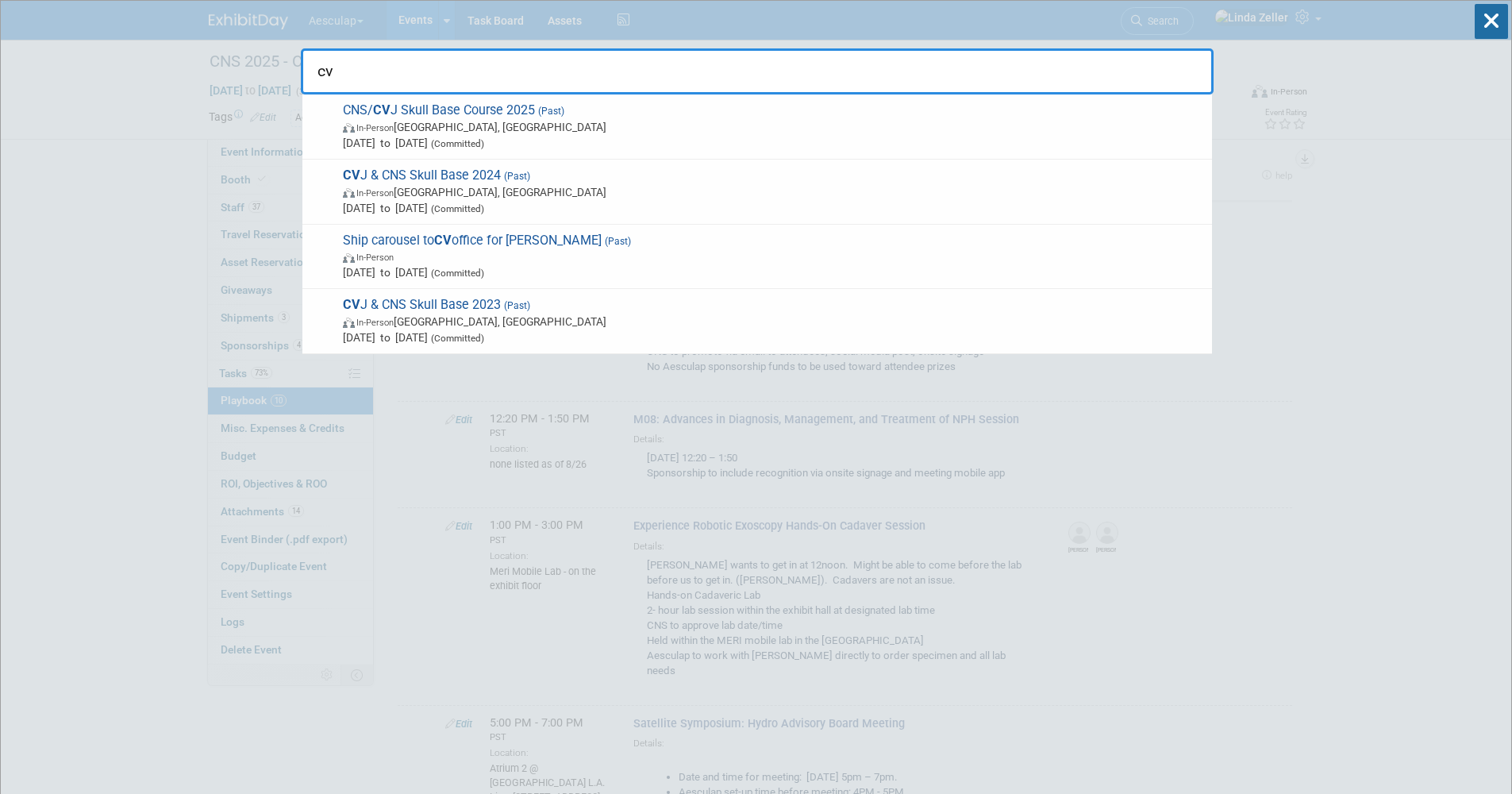
type input "c"
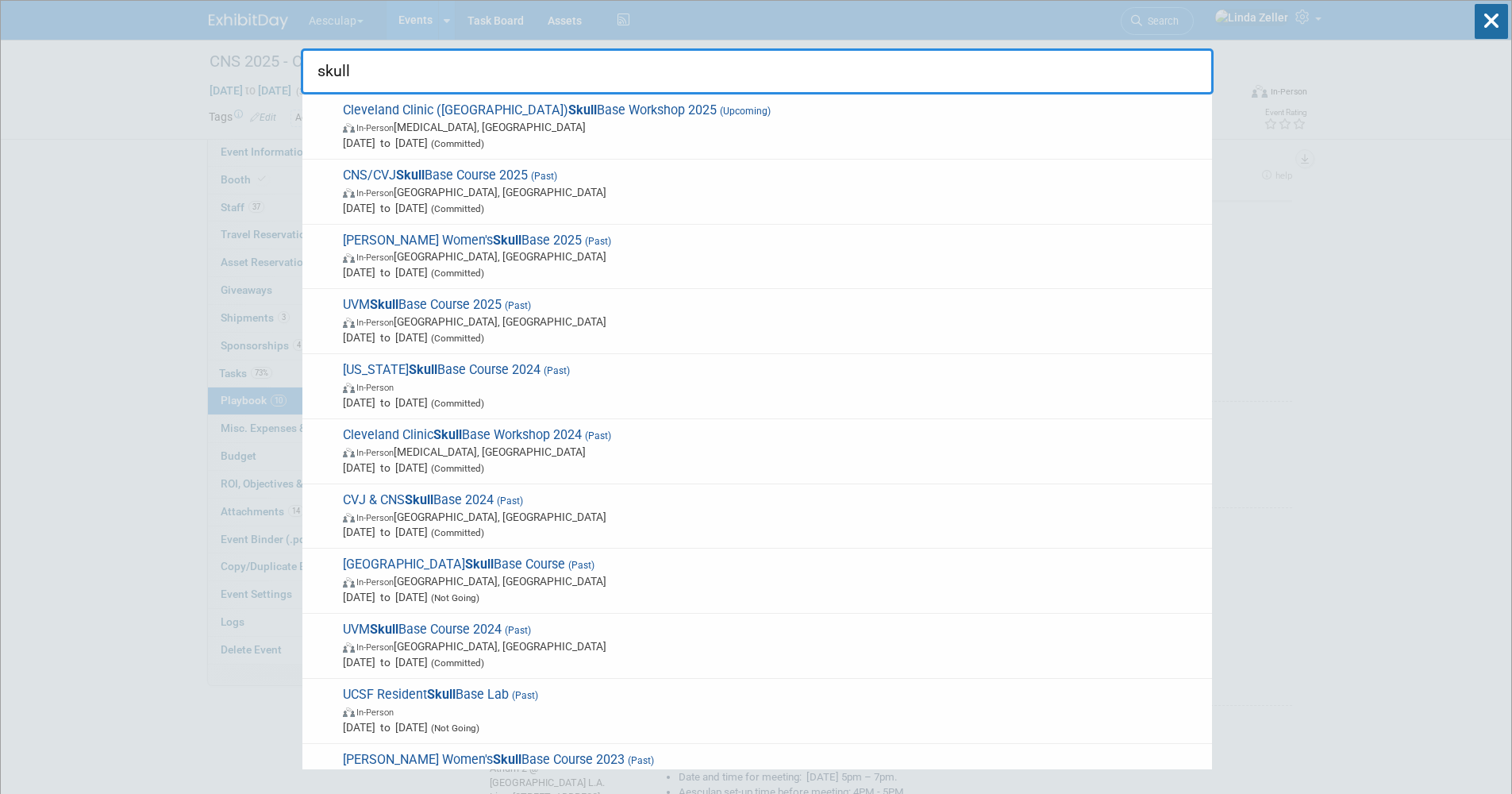
type input "skull"
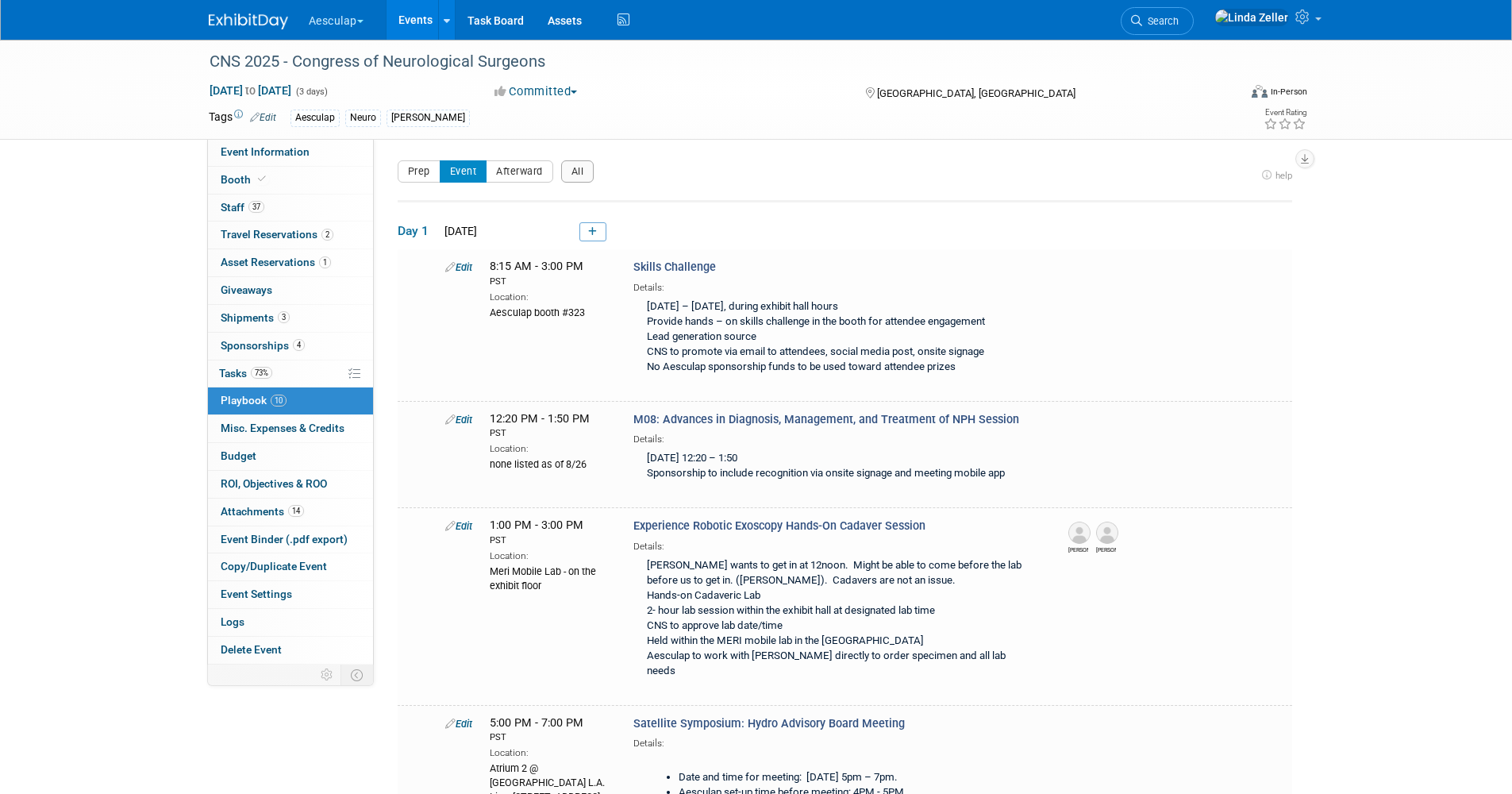
click at [409, 19] on link "Events" at bounding box center [415, 19] width 58 height 40
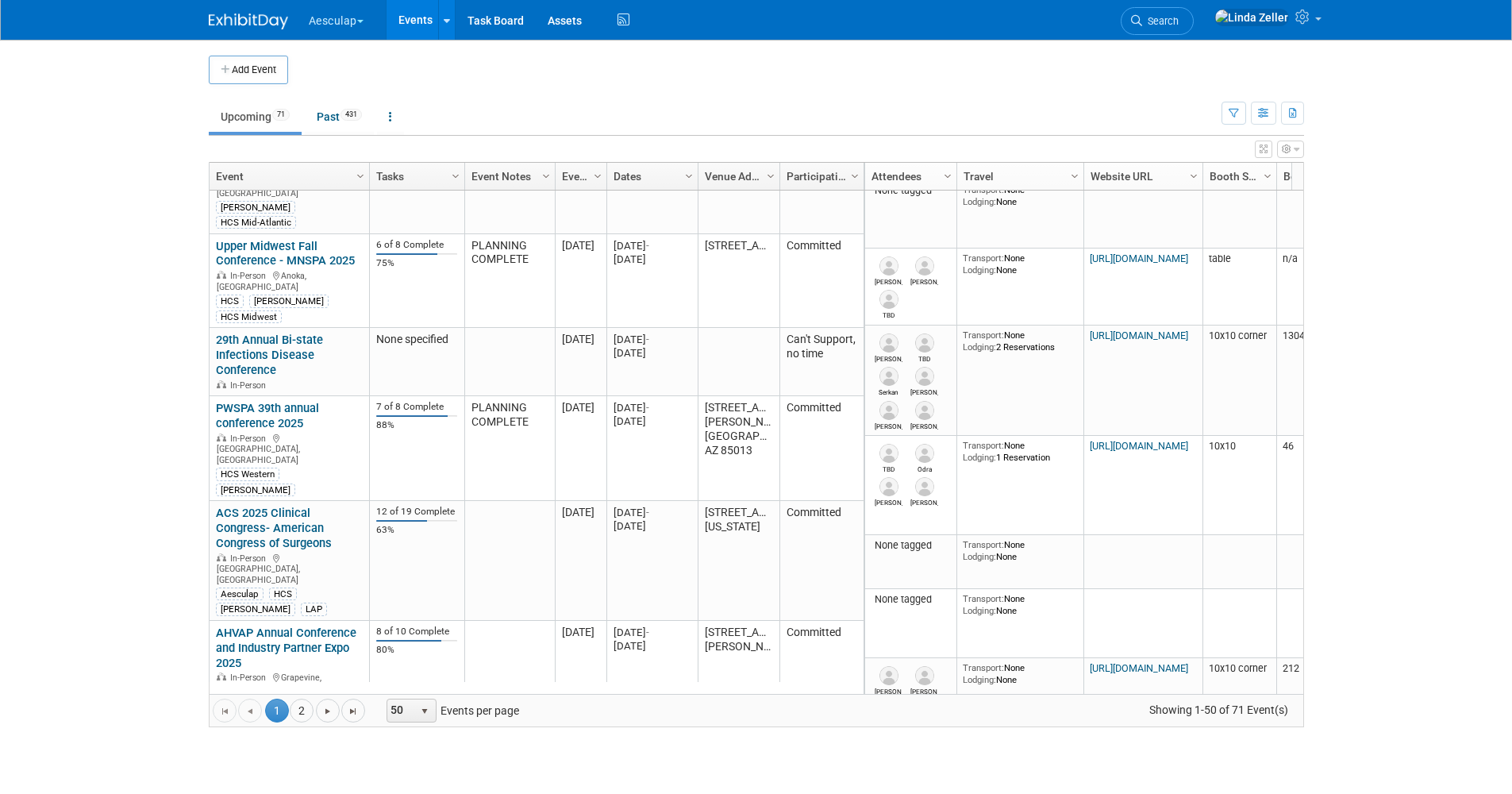
scroll to position [762, 0]
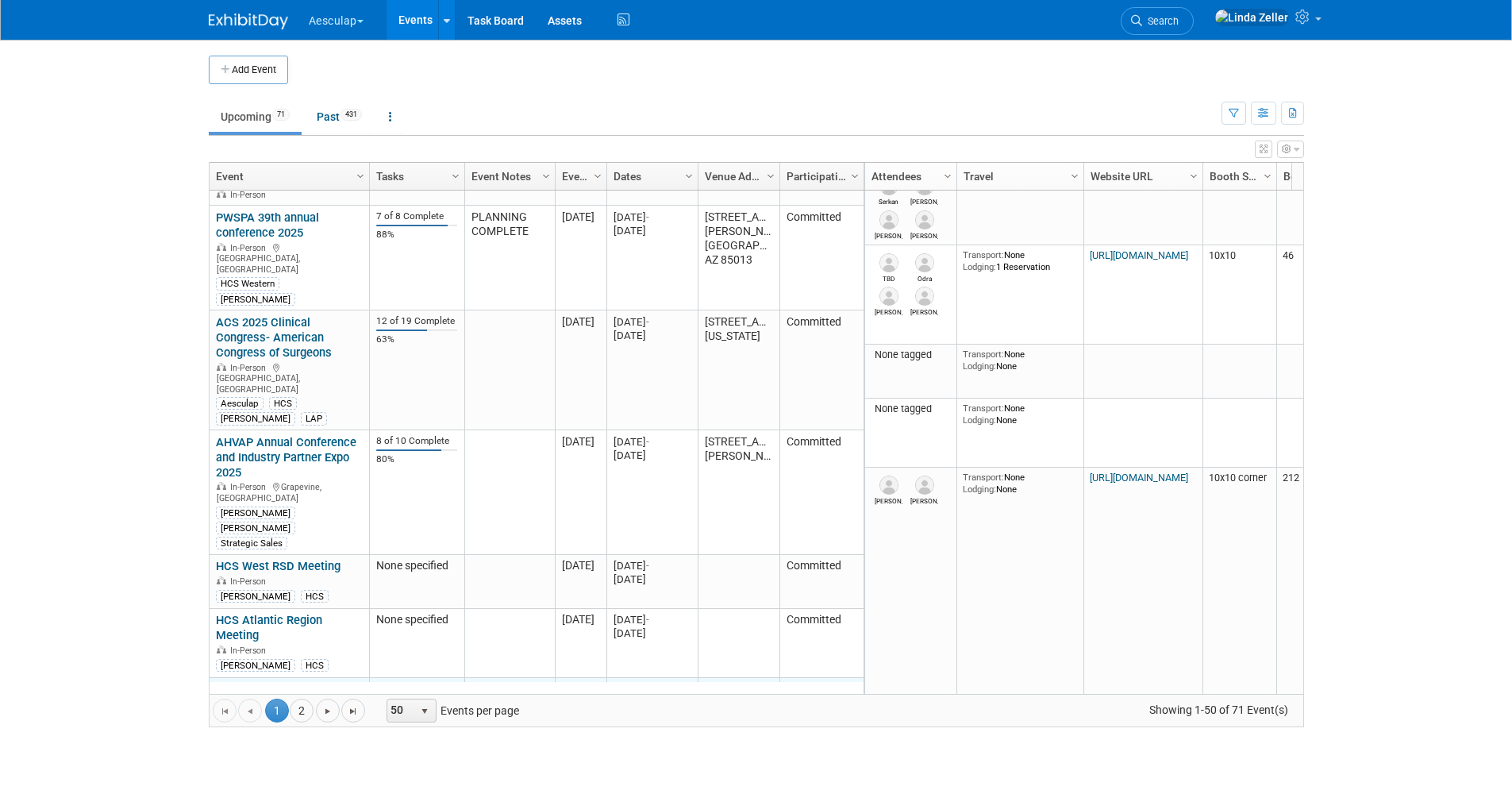
click at [256, 682] on link "Joint Tumor Section 2025" at bounding box center [283, 689] width 135 height 14
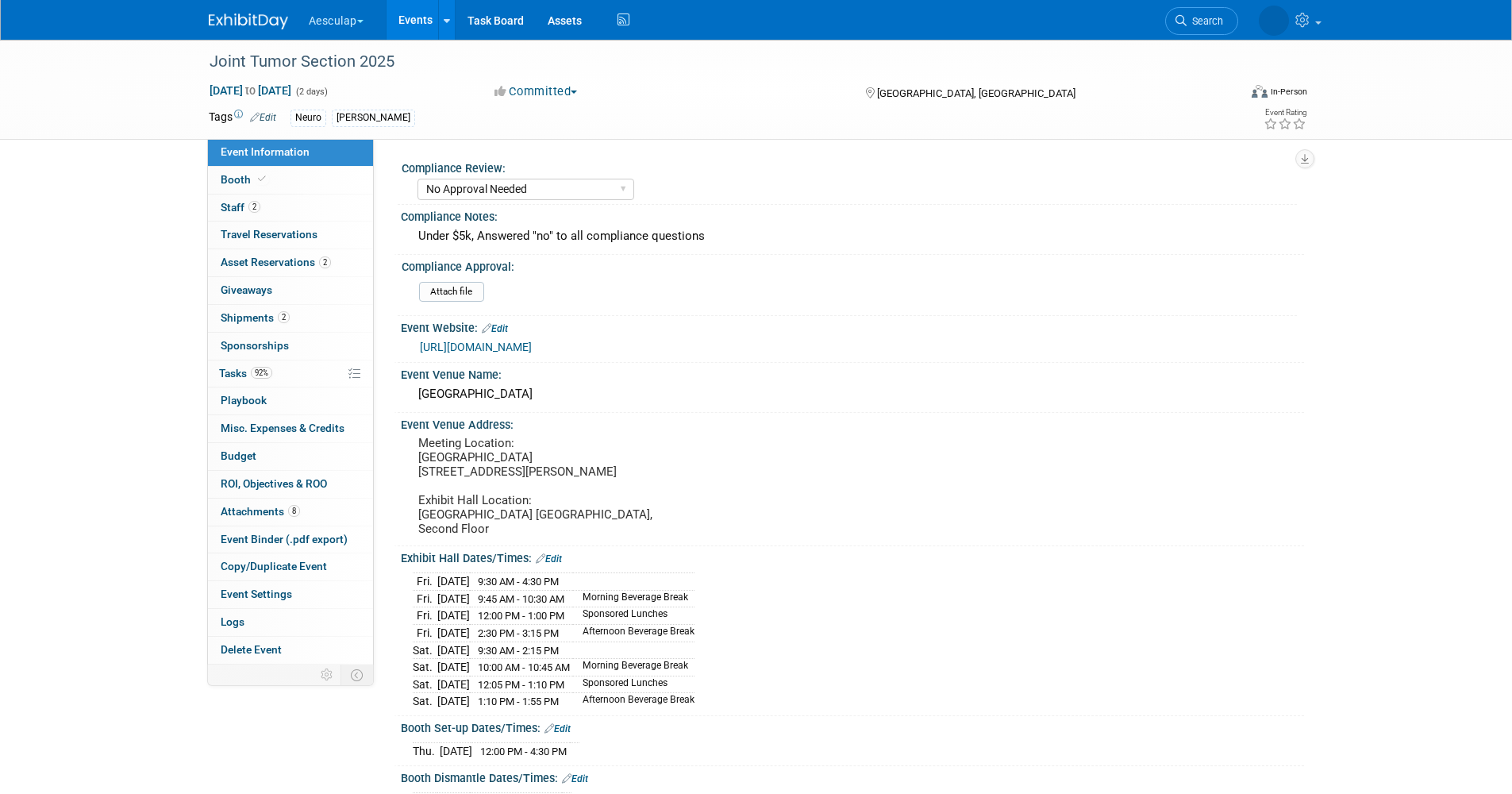
select select "No Approval Needed"
select select "Neuro"
click at [241, 204] on span "Staff 2" at bounding box center [240, 207] width 40 height 13
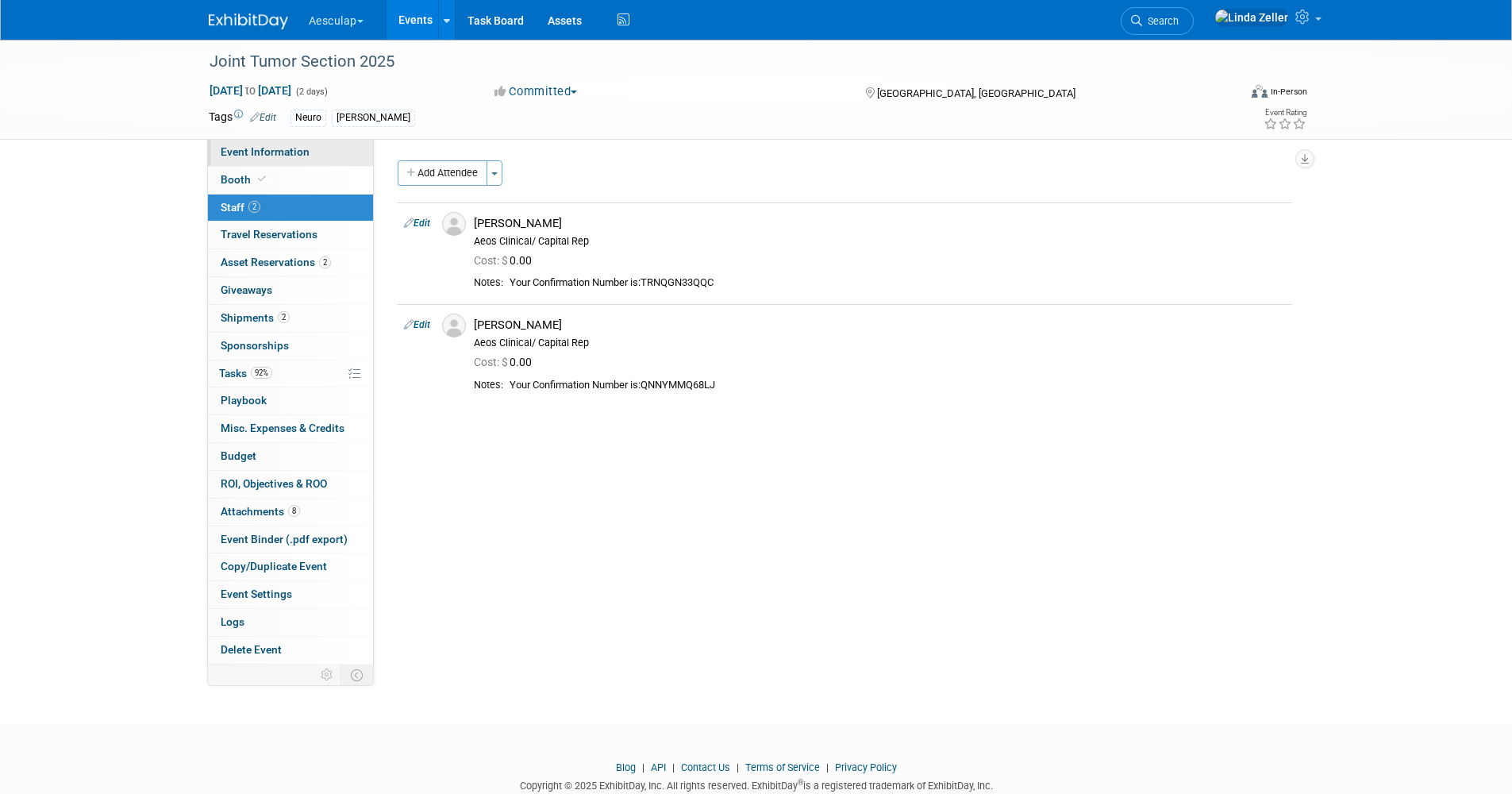
click at [274, 147] on span "Event Information" at bounding box center [265, 151] width 89 height 13
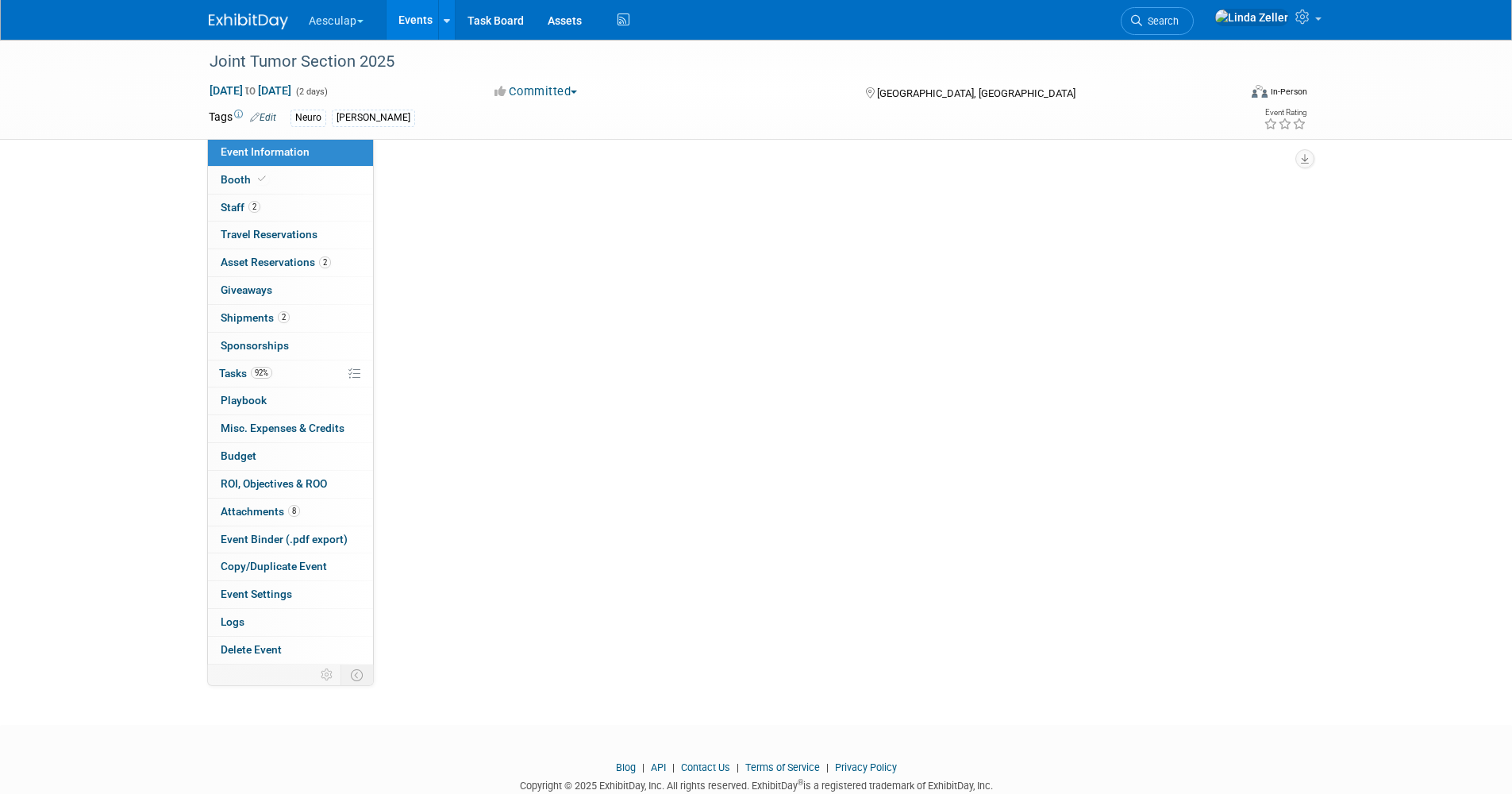
select select "No Approval Needed"
select select "Neuro"
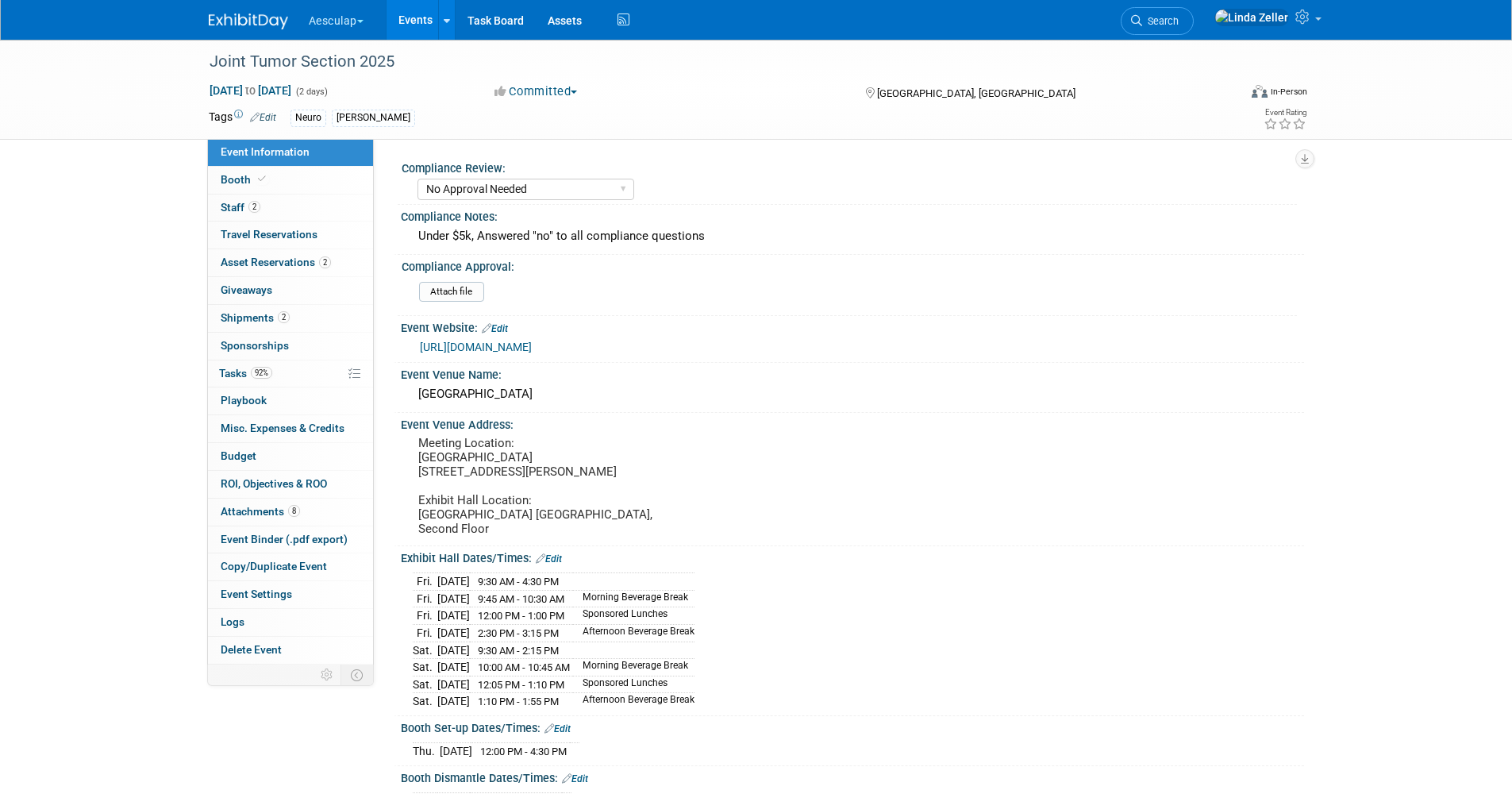
click at [1179, 21] on span "Search" at bounding box center [1160, 21] width 36 height 12
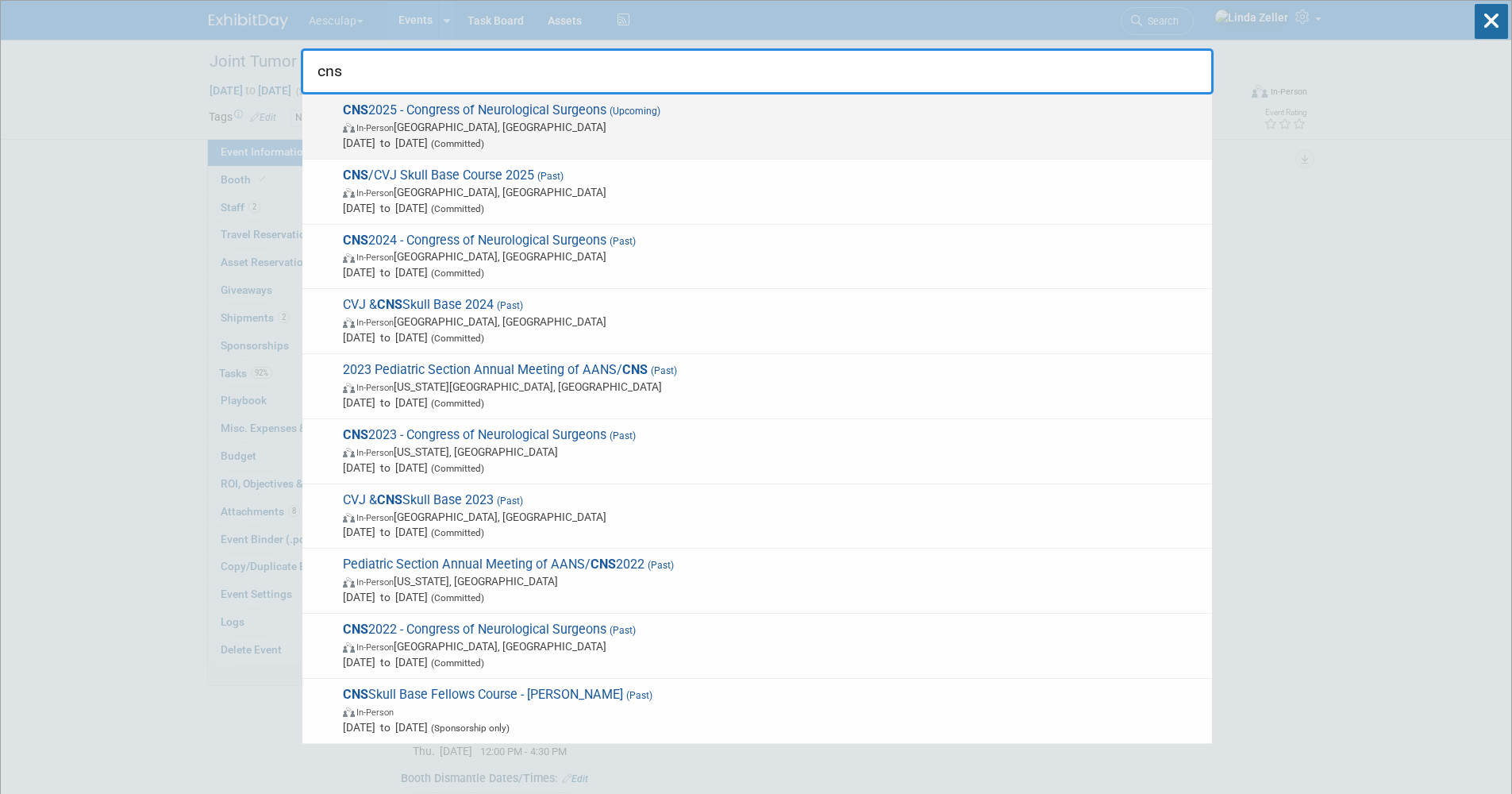
type input "cns"
click at [399, 135] on span "In-Person Los Angeles, CA" at bounding box center [774, 127] width 861 height 16
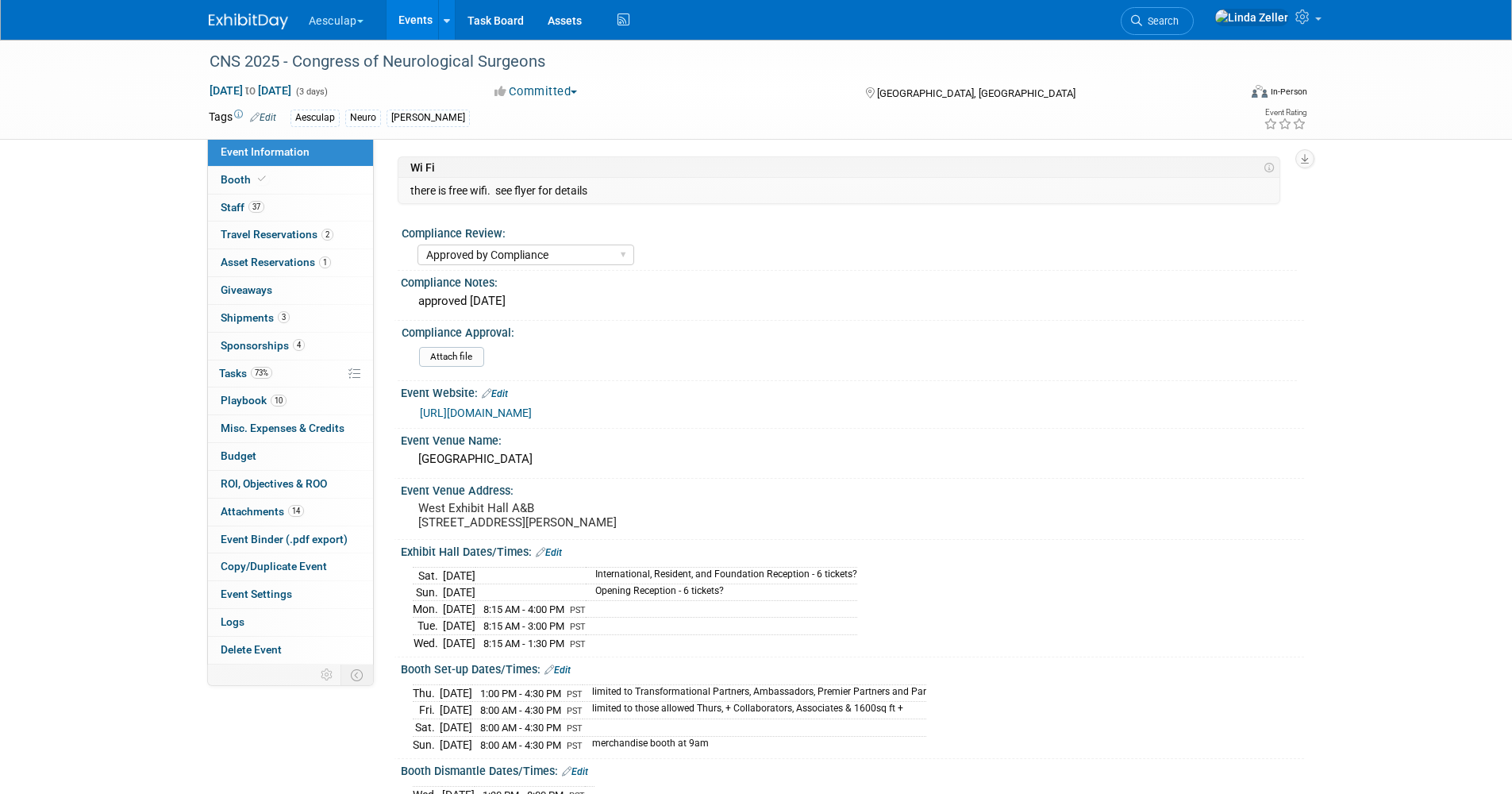
select select "Approved by Compliance"
select select "Neuro"
click at [235, 149] on span "Event Information" at bounding box center [265, 151] width 89 height 13
select select "Approved by Compliance"
select select "Neuro"
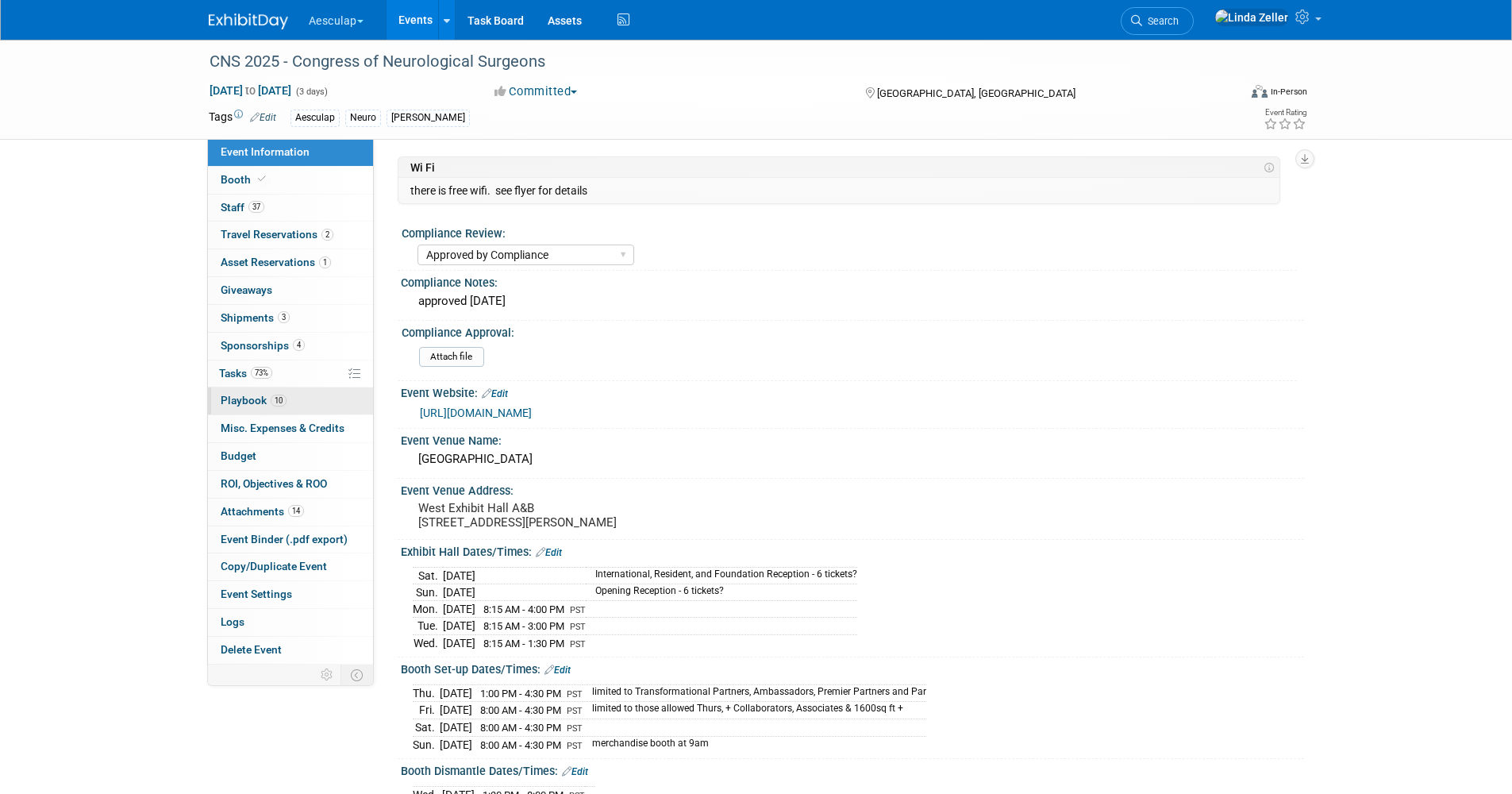
click at [249, 394] on span "Playbook 10" at bounding box center [253, 400] width 66 height 13
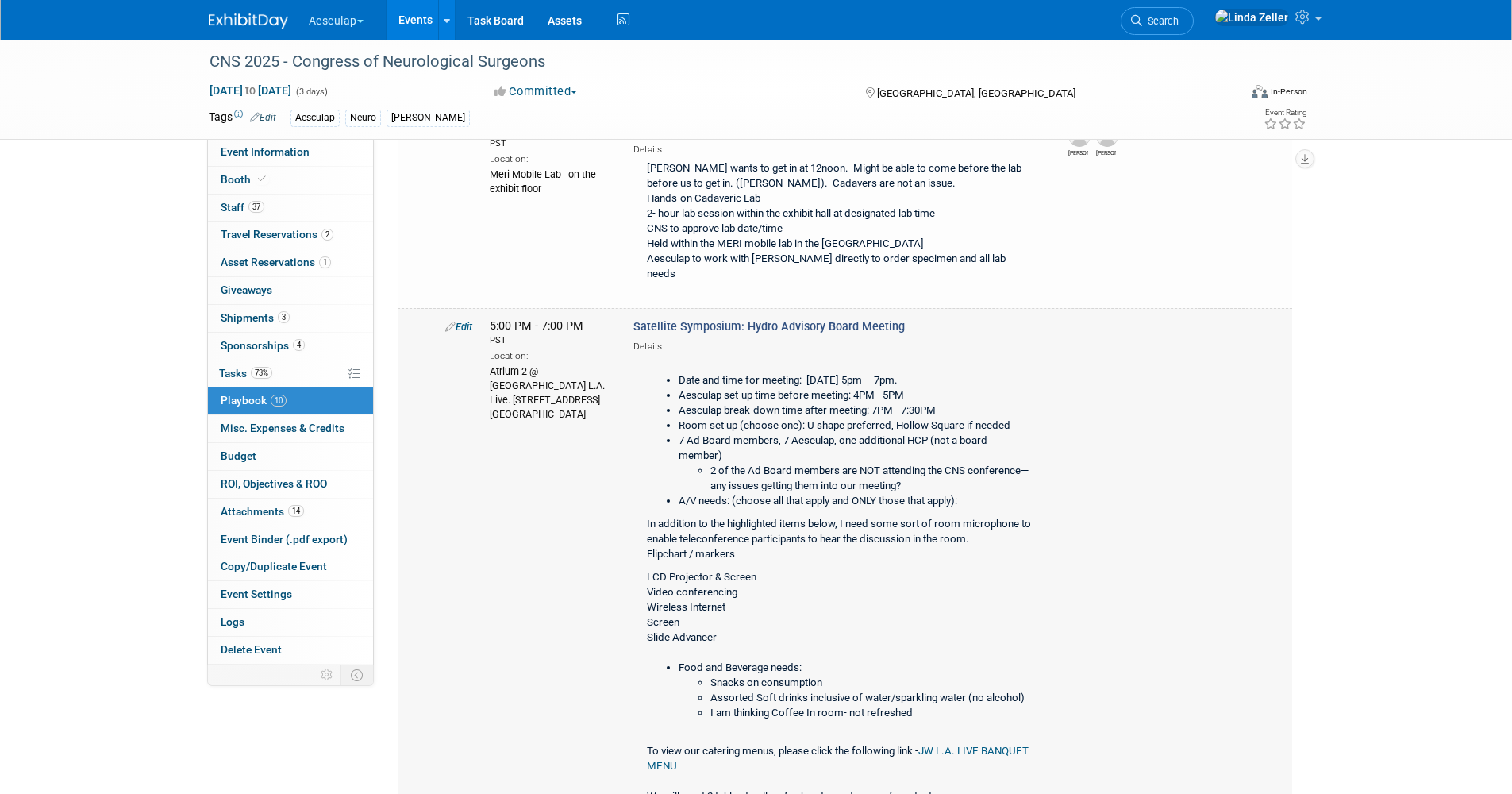
scroll to position [715, 0]
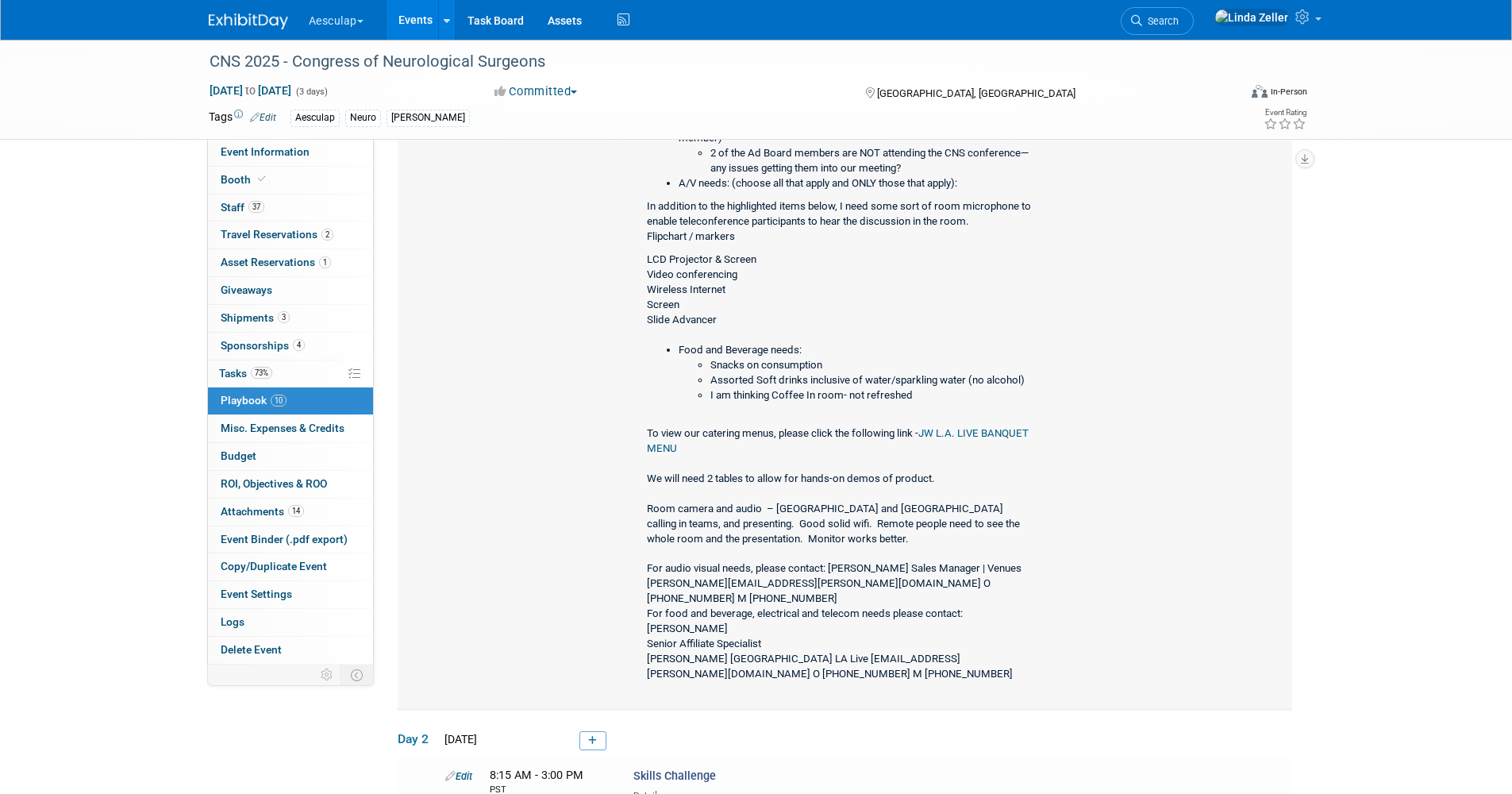
click at [682, 431] on link "JW L.A. LIVE BANQUET MENU" at bounding box center [838, 441] width 382 height 27
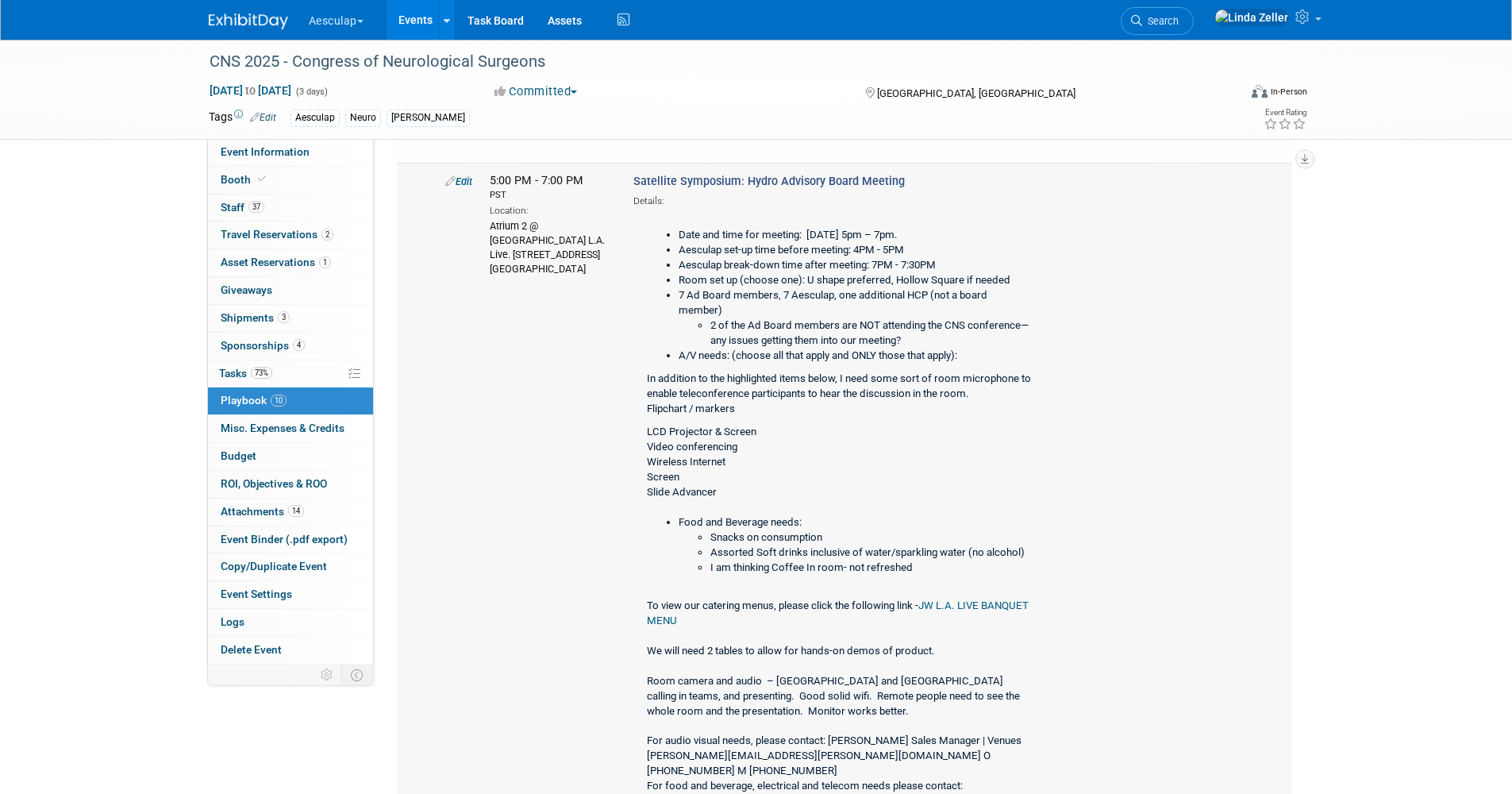
scroll to position [476, 0]
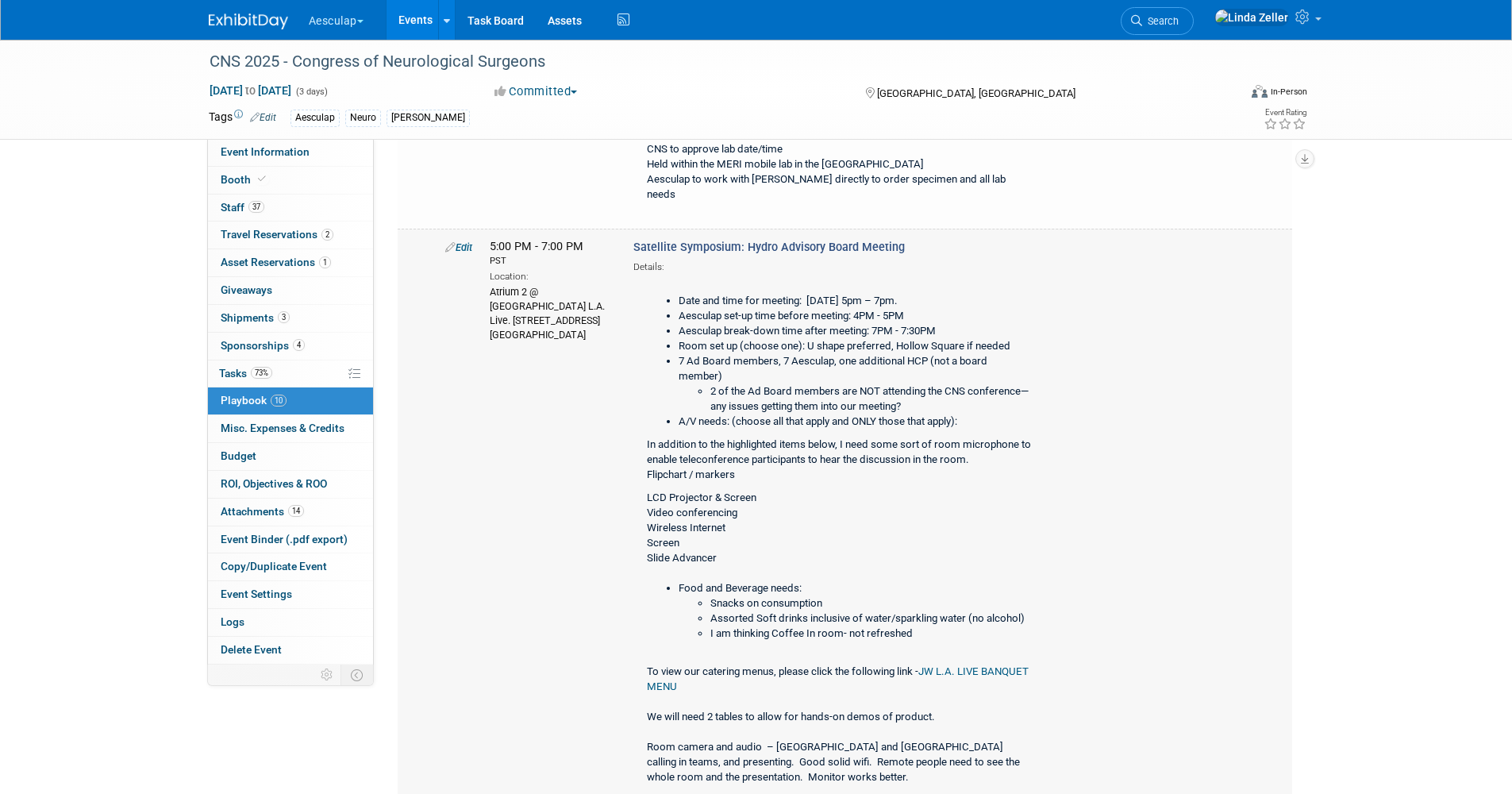
click at [467, 241] on link "Edit" at bounding box center [459, 247] width 27 height 12
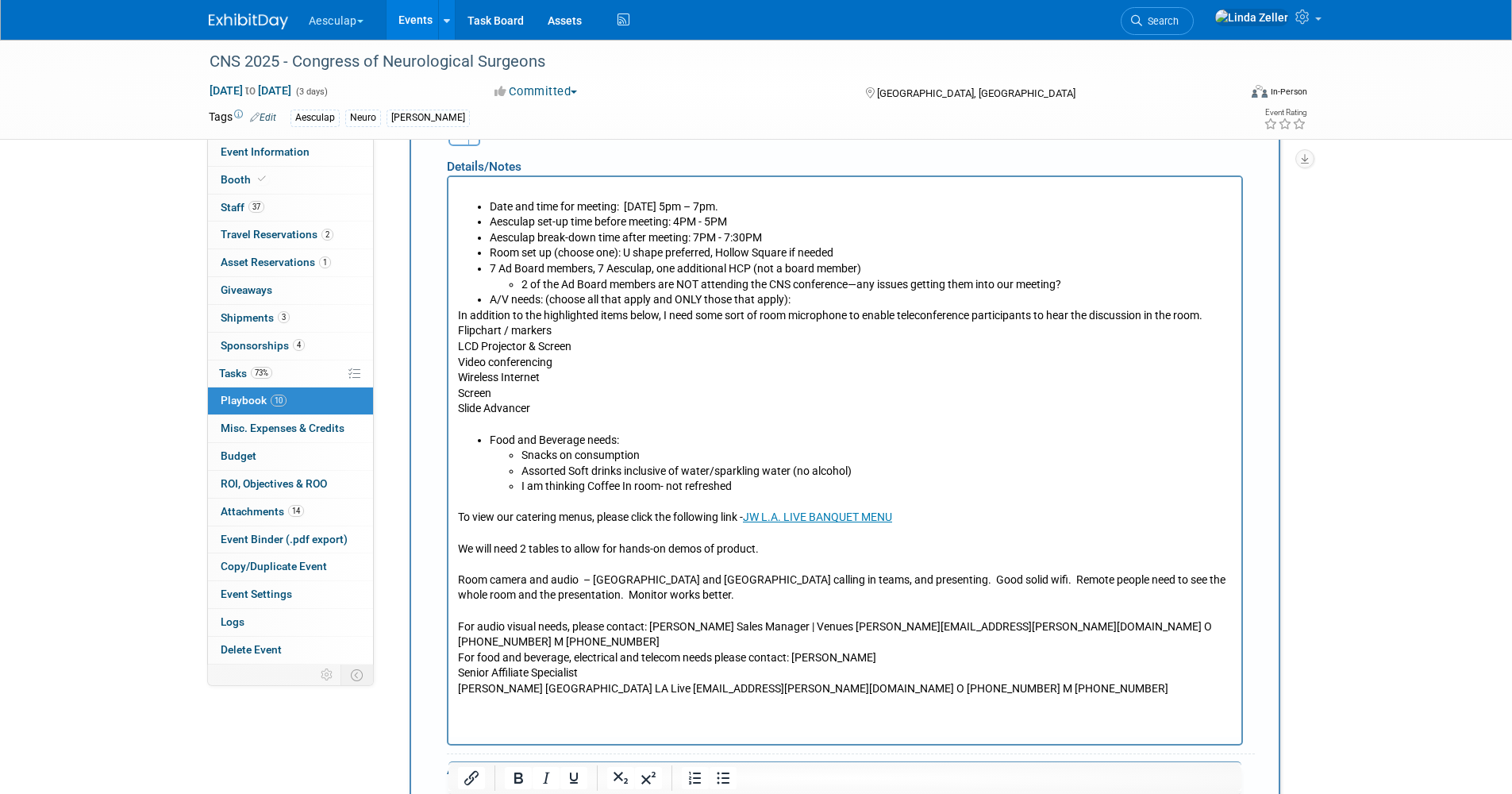
scroll to position [1065, 0]
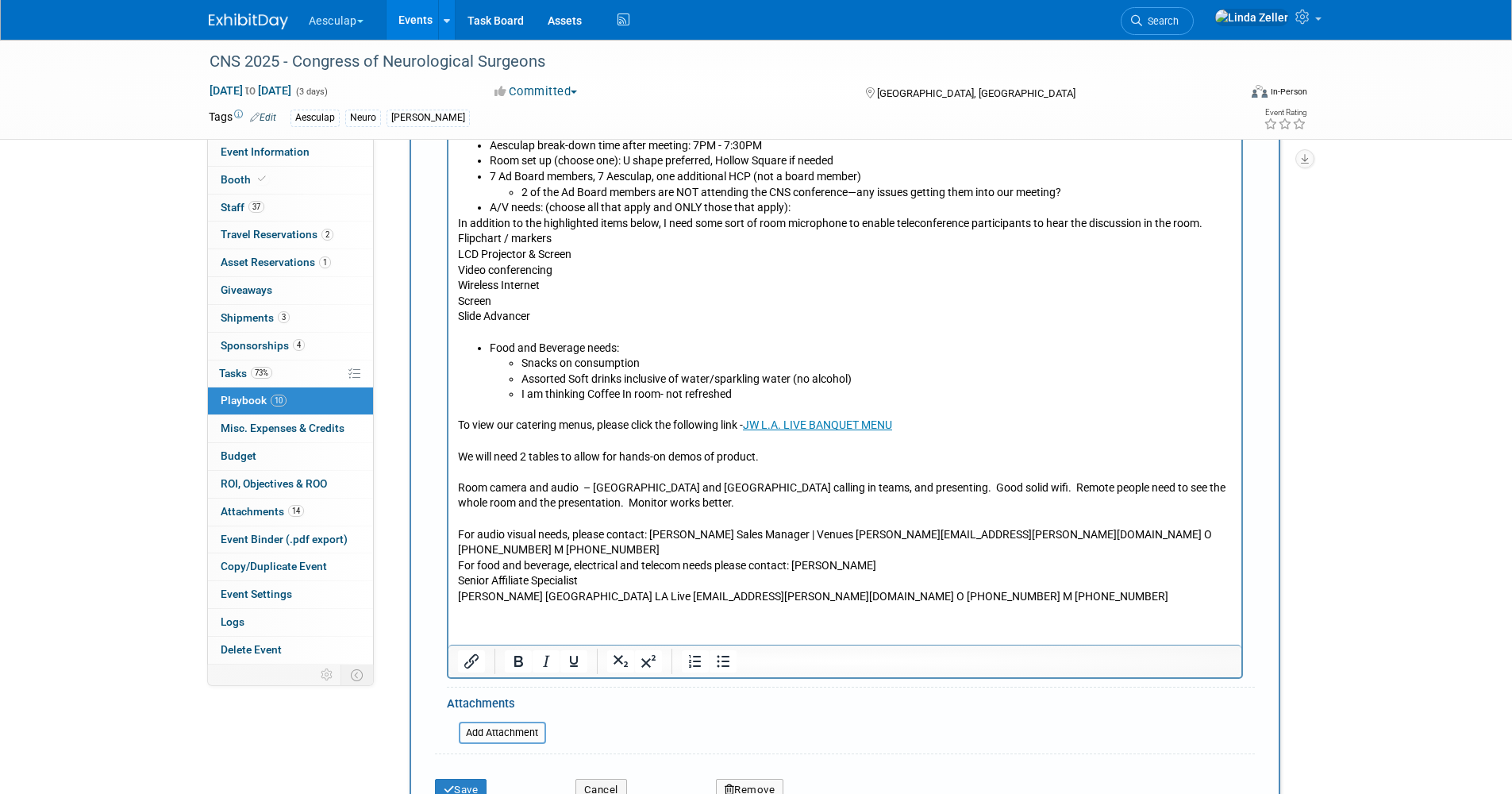
click at [476, 404] on p "To view our catering menus, please click the following link - JW L.A. LIVE BANQ…" at bounding box center [844, 503] width 775 height 203
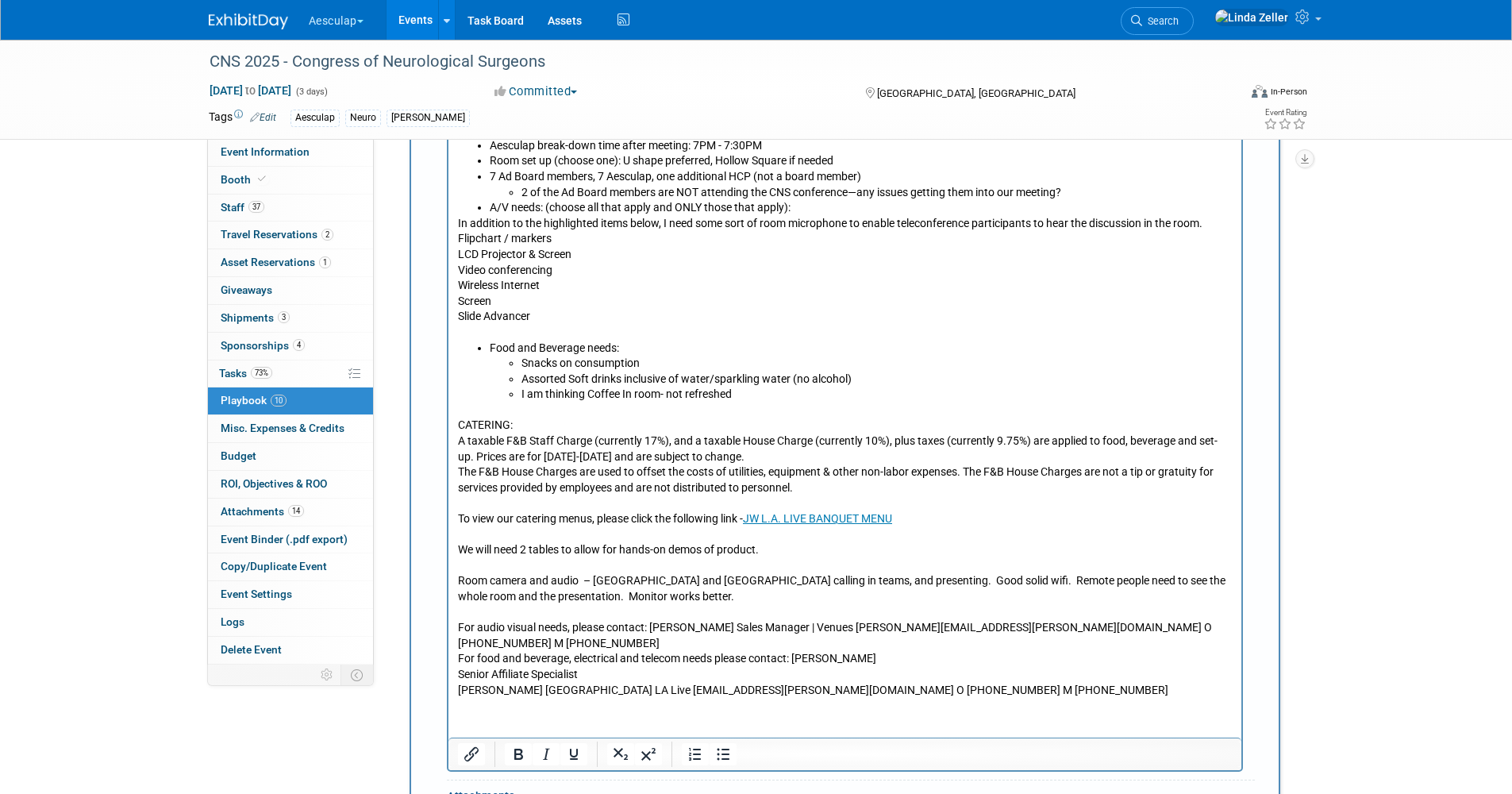
click at [463, 503] on p "To view our catering menus, please click the following link - JW L.A. LIVE BANQ…" at bounding box center [844, 596] width 775 height 203
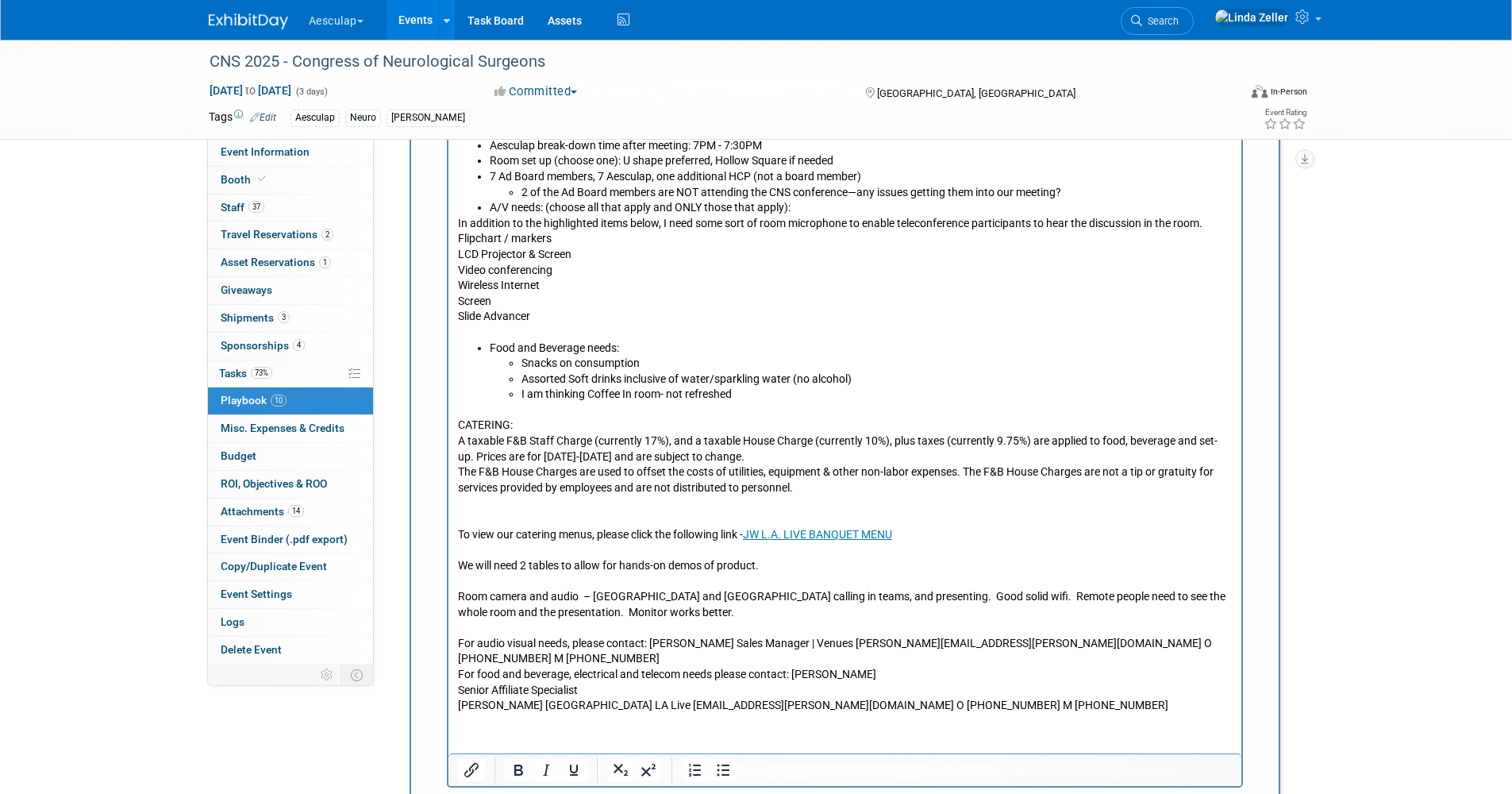
scroll to position [1382, 0]
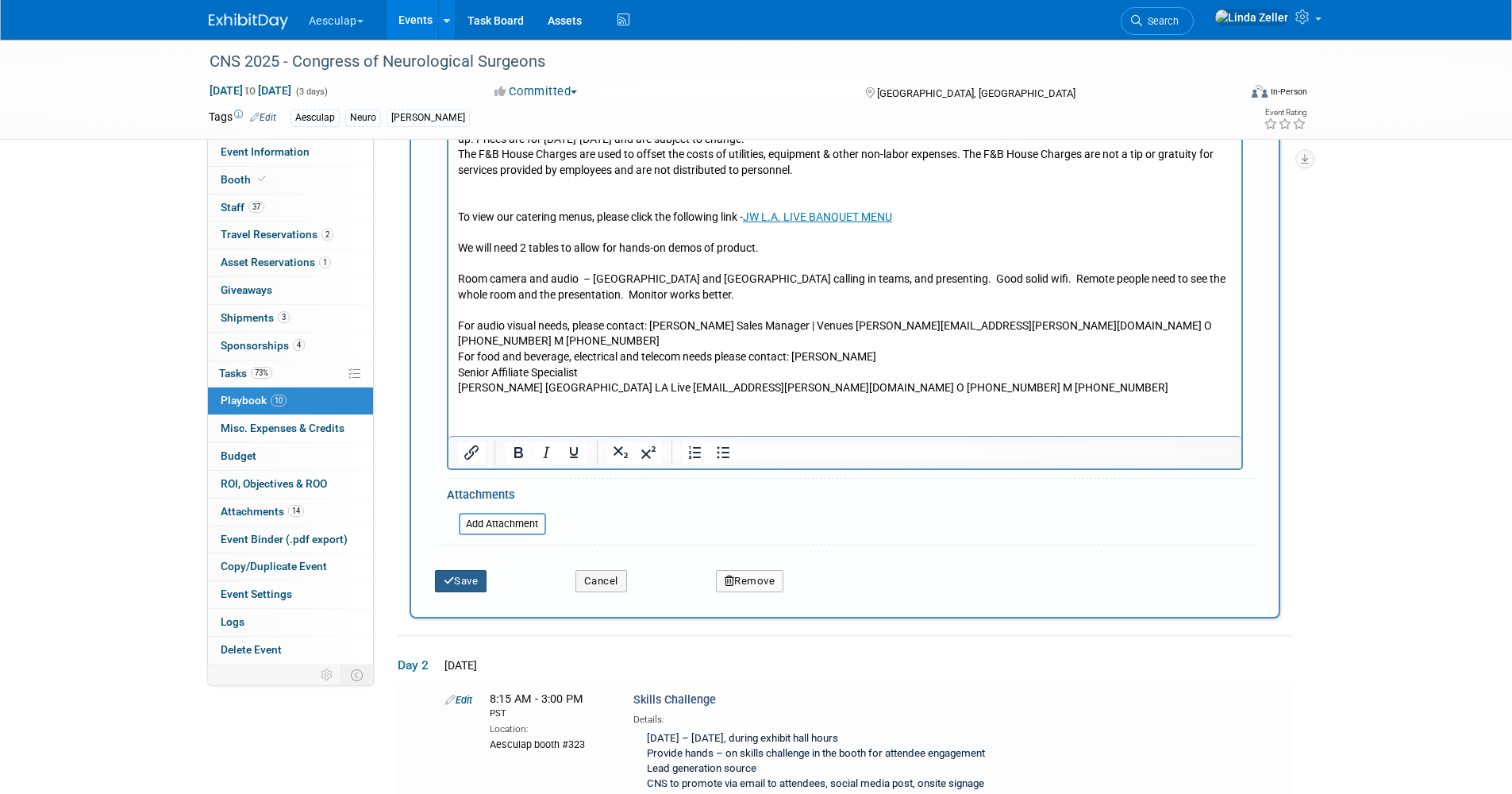
drag, startPoint x: 906, startPoint y: 331, endPoint x: 475, endPoint y: 175, distance: 458.4
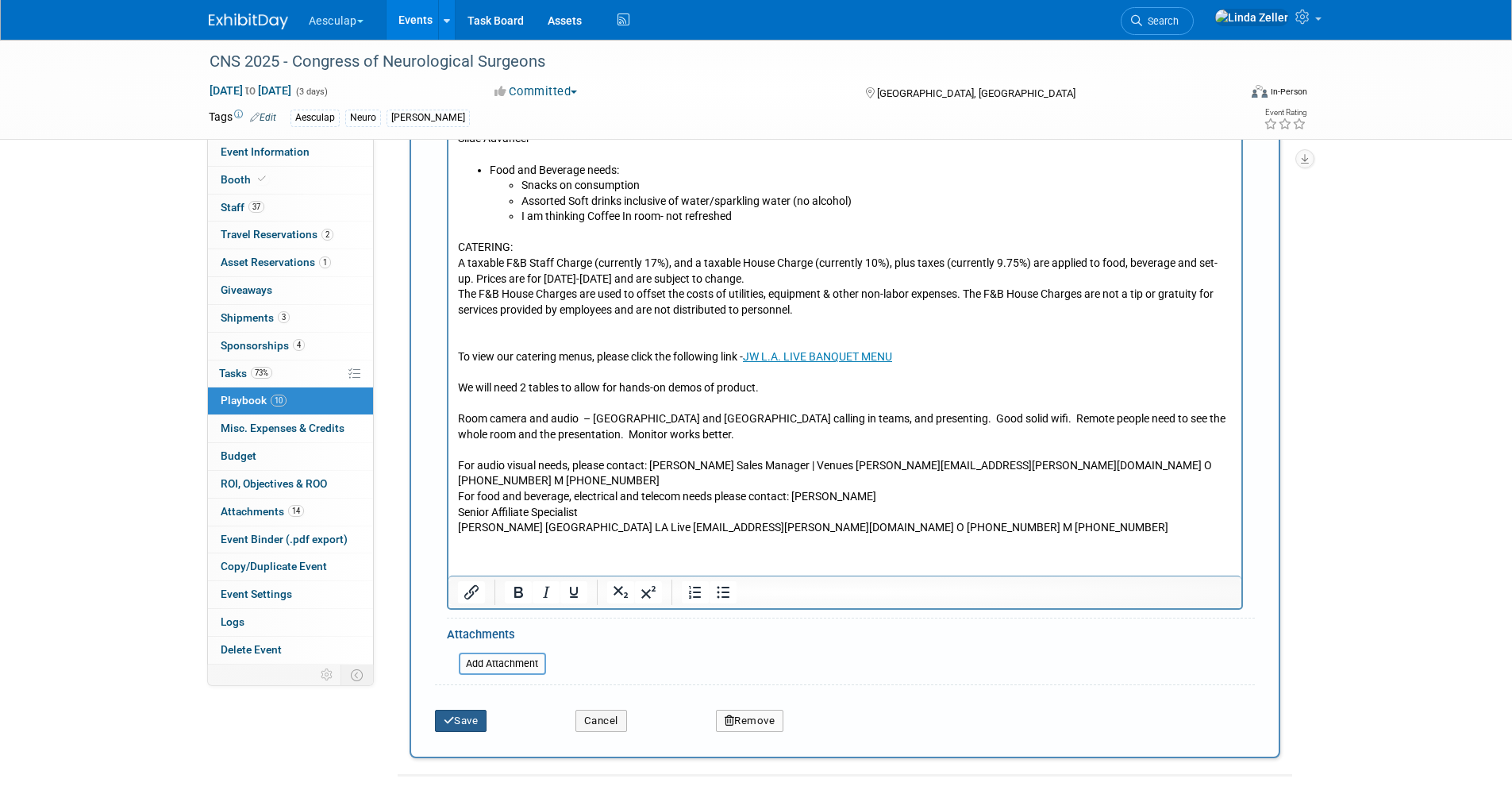
scroll to position [1224, 0]
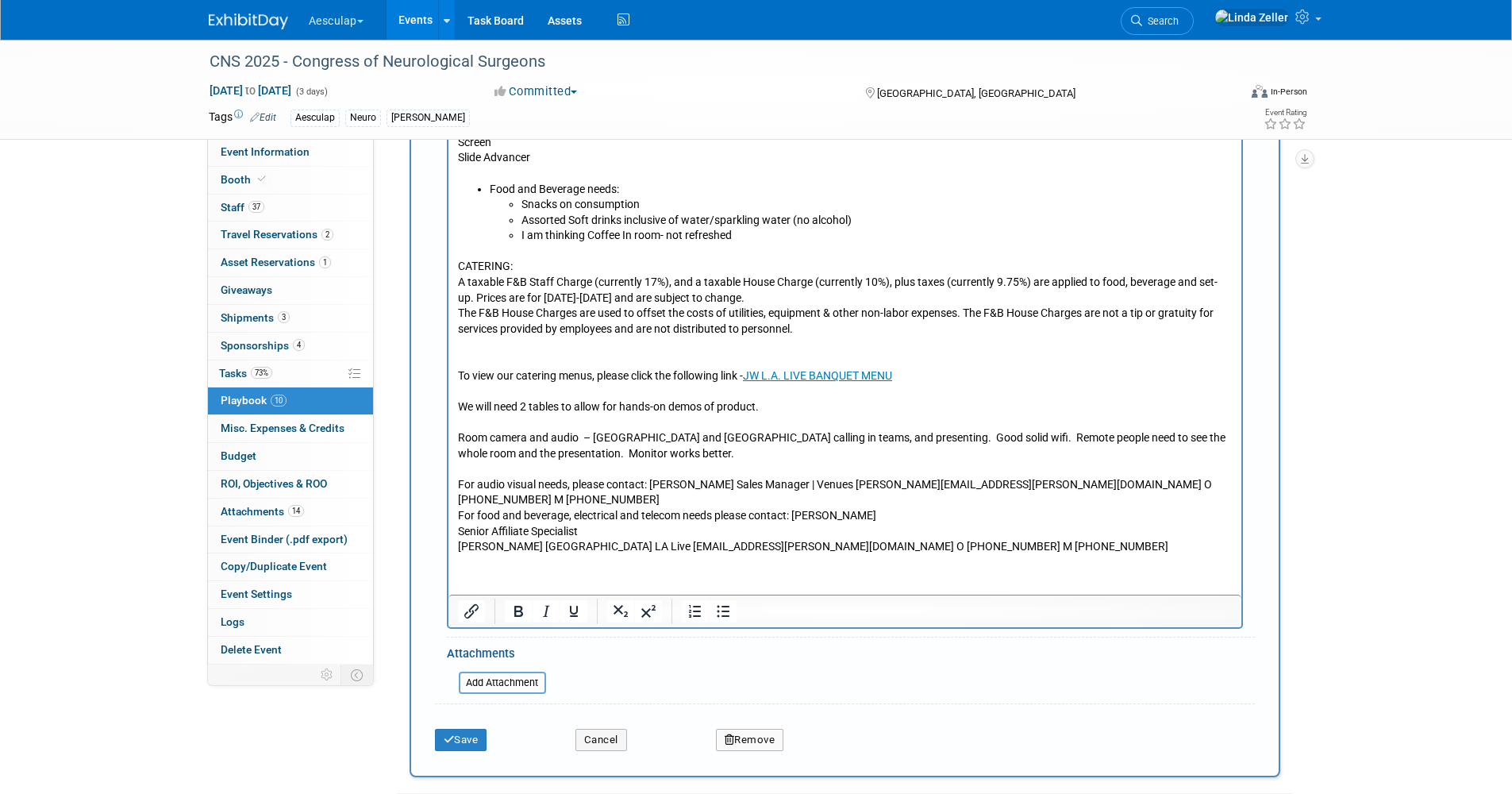
click at [459, 280] on p "A taxable F&B Staff Charge (currently 17%), and a taxable House Charge (current…" at bounding box center [844, 290] width 775 height 31
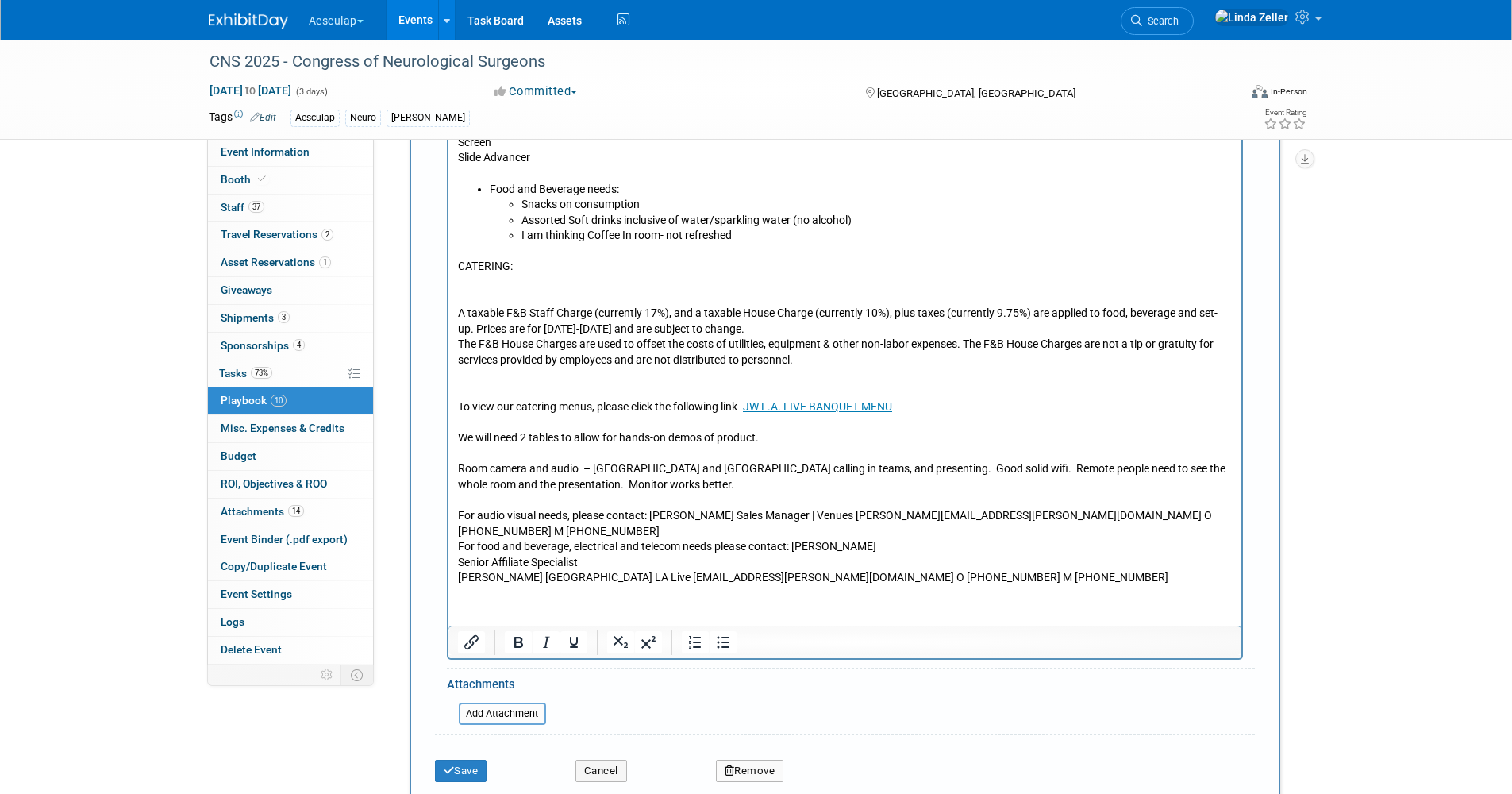
click at [459, 280] on p "Rich Text Area. Press ALT-0 for help." at bounding box center [844, 283] width 775 height 16
click at [465, 382] on p "Rich Text Area. Press ALT-0 for help." at bounding box center [844, 376] width 775 height 16
click at [470, 286] on p "Rich Text Area. Press ALT-0 for help." at bounding box center [844, 283] width 775 height 16
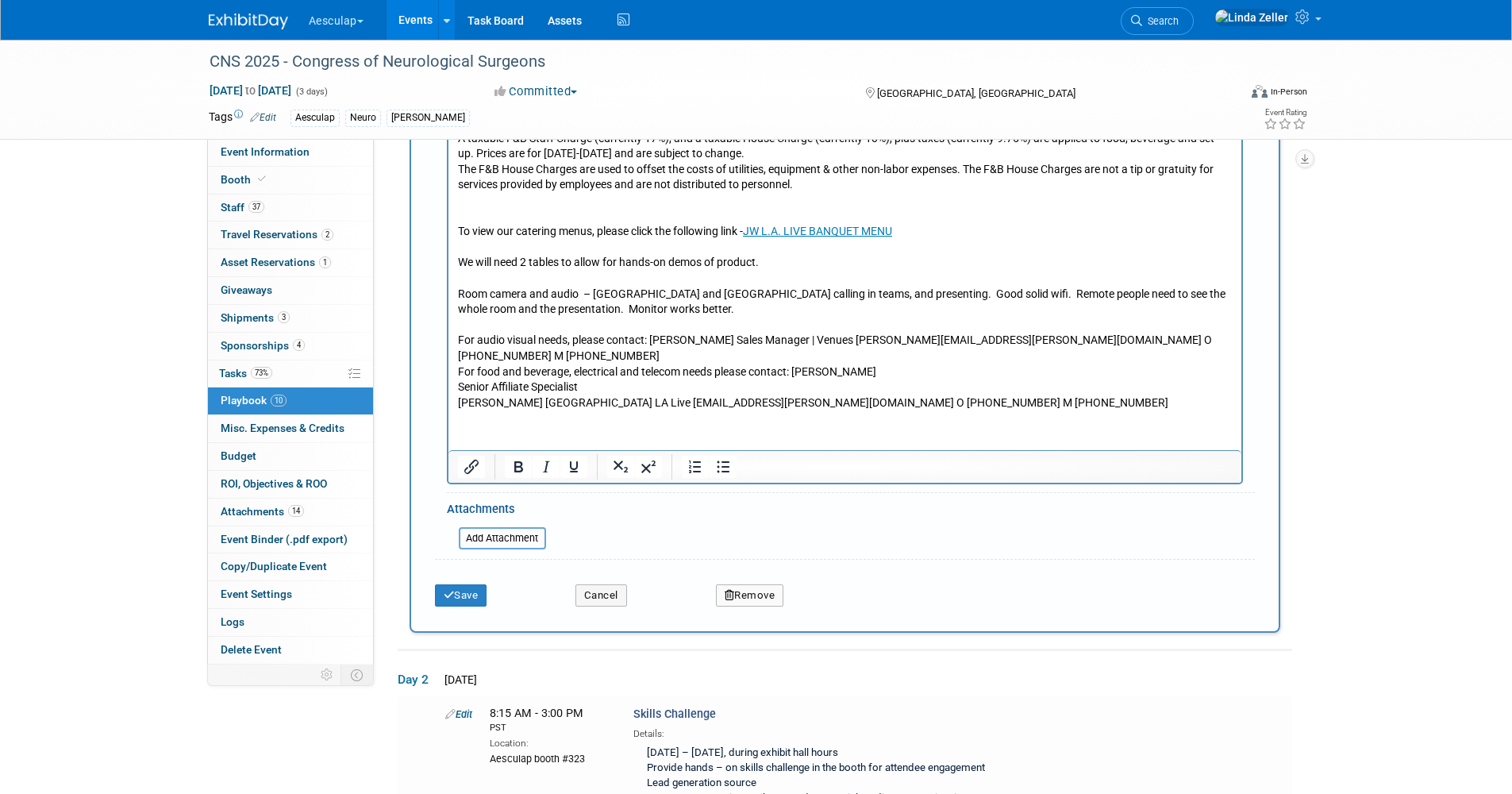
scroll to position [1462, 0]
click at [456, 584] on button "Save" at bounding box center [461, 595] width 52 height 22
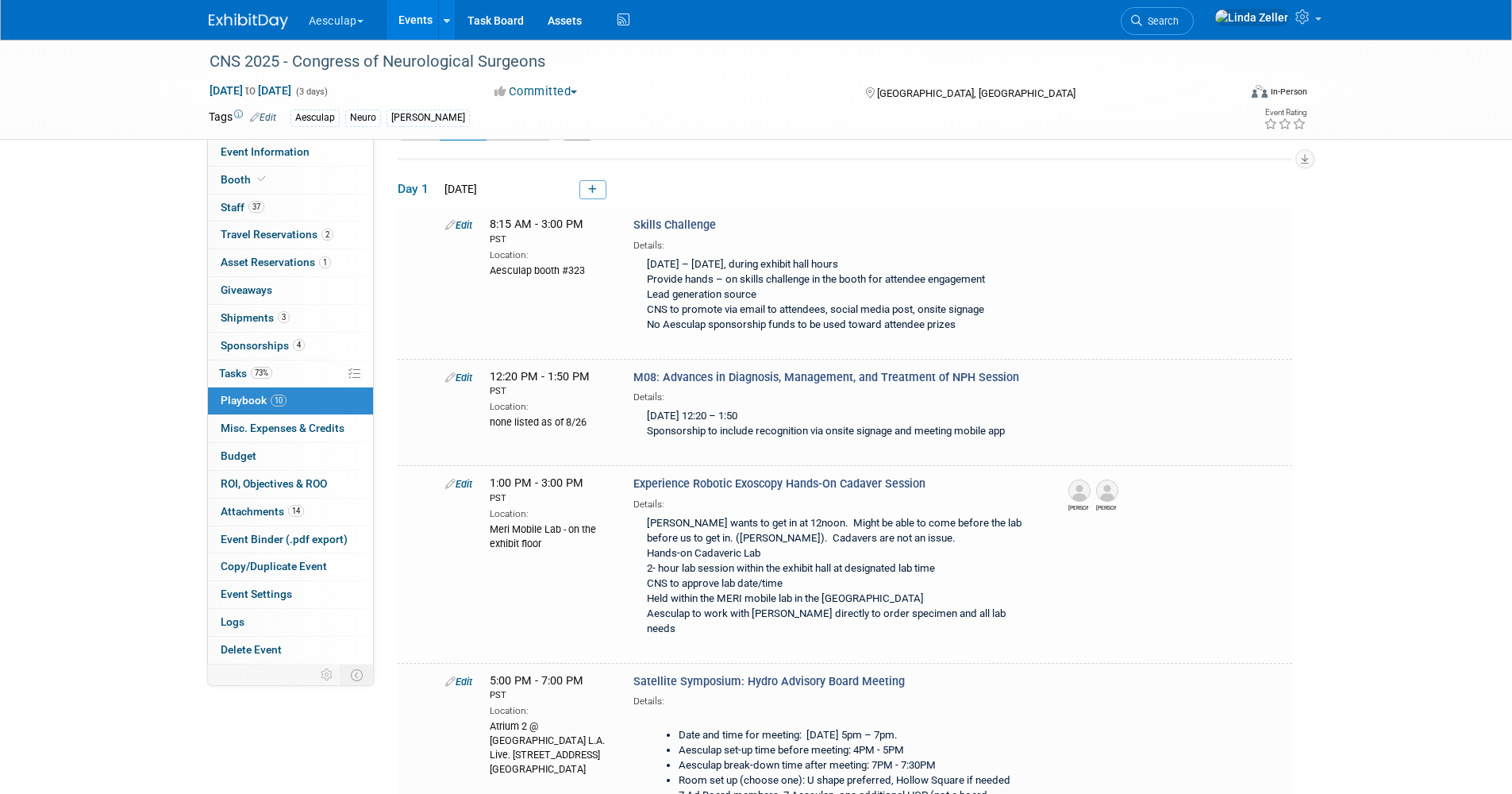
scroll to position [490, 0]
